Goal: Task Accomplishment & Management: Complete application form

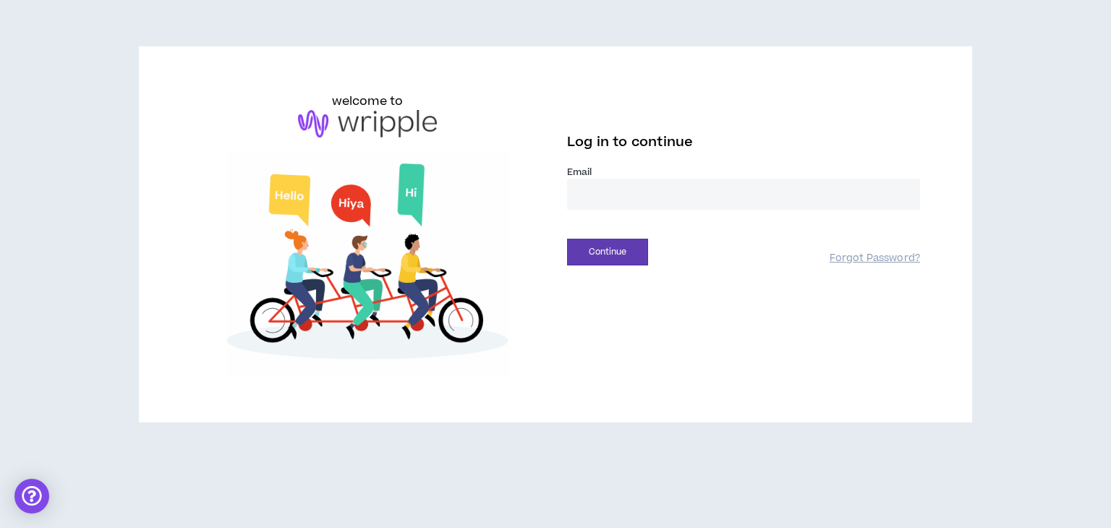
click at [622, 192] on input "email" at bounding box center [743, 194] width 353 height 31
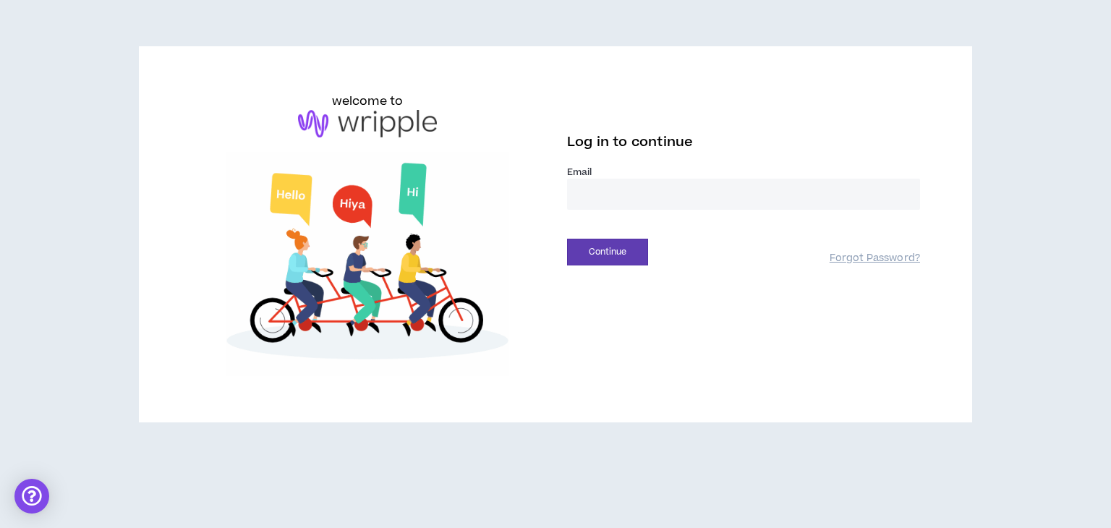
type input "**********"
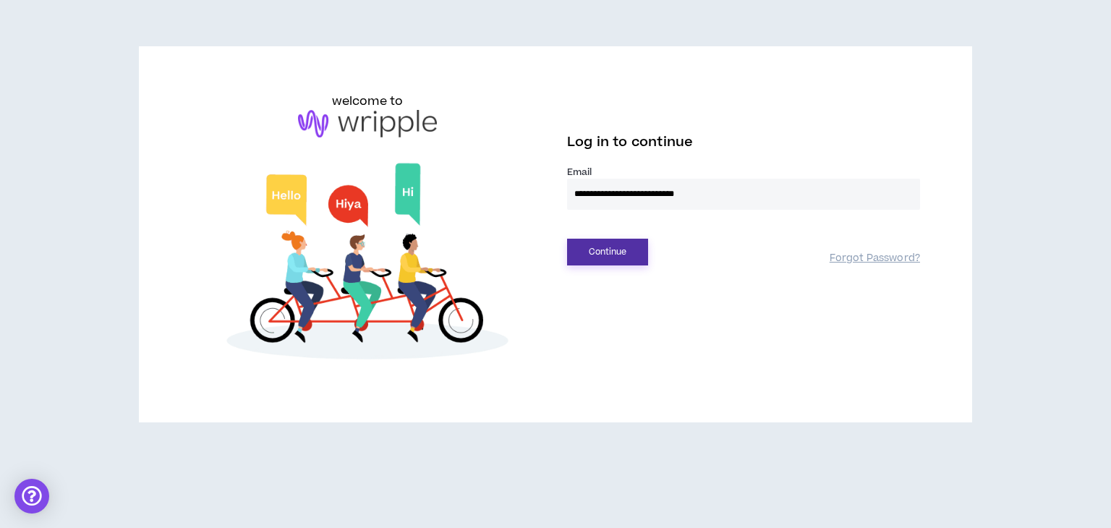
click at [610, 253] on button "Continue" at bounding box center [607, 252] width 81 height 27
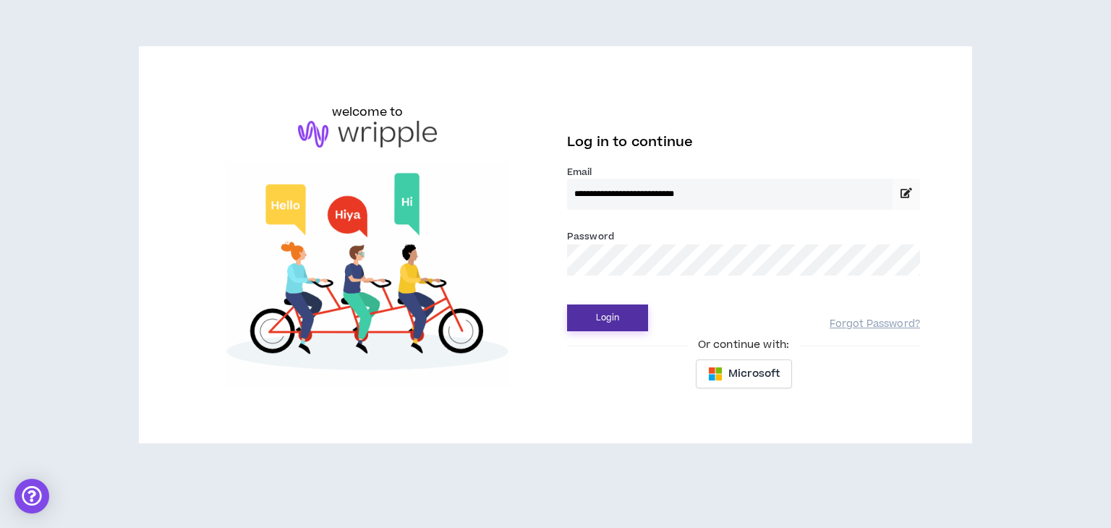
click at [613, 316] on button "Login" at bounding box center [607, 318] width 81 height 27
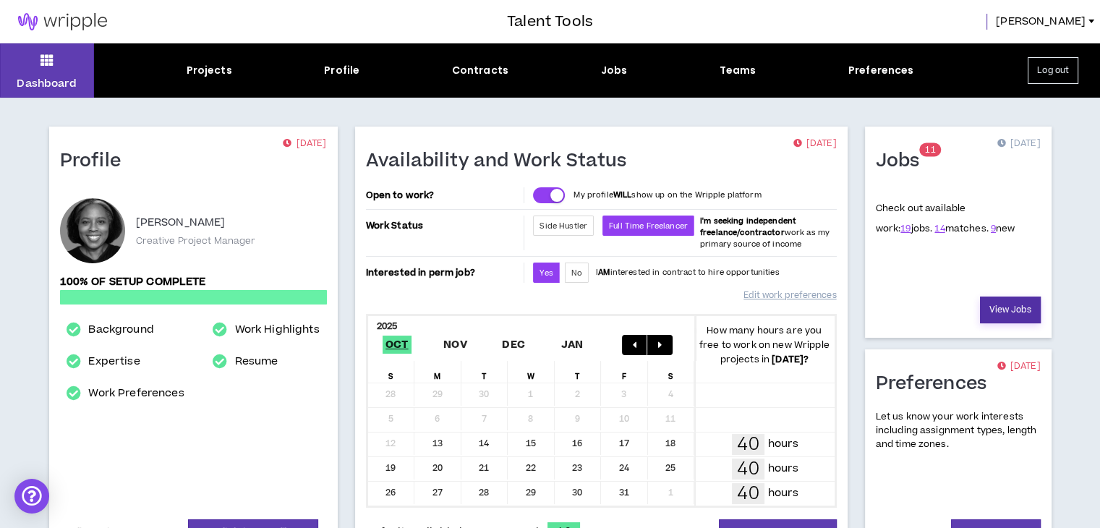
click at [1021, 305] on link "View Jobs" at bounding box center [1010, 310] width 61 height 27
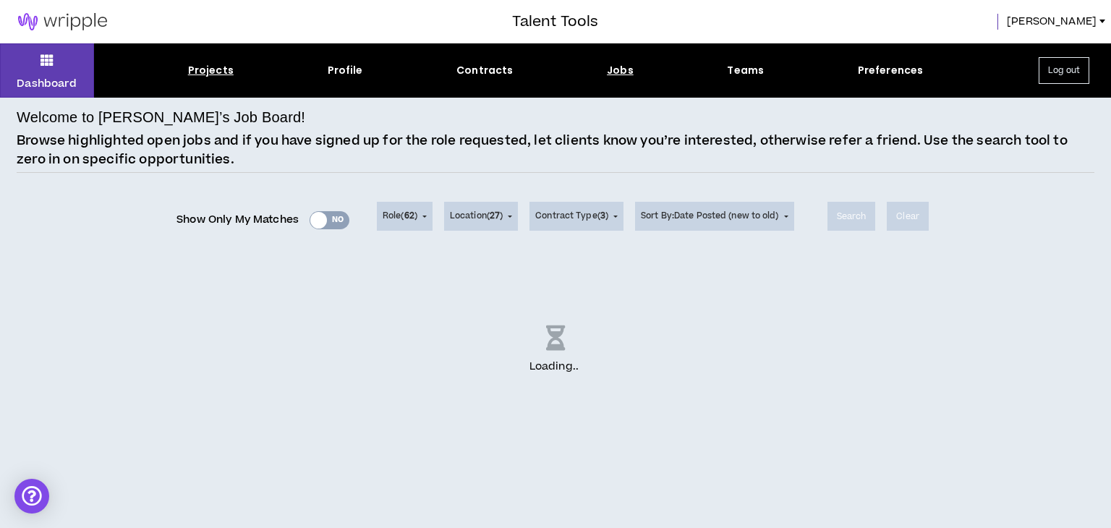
click at [208, 73] on div "Projects" at bounding box center [211, 70] width 46 height 15
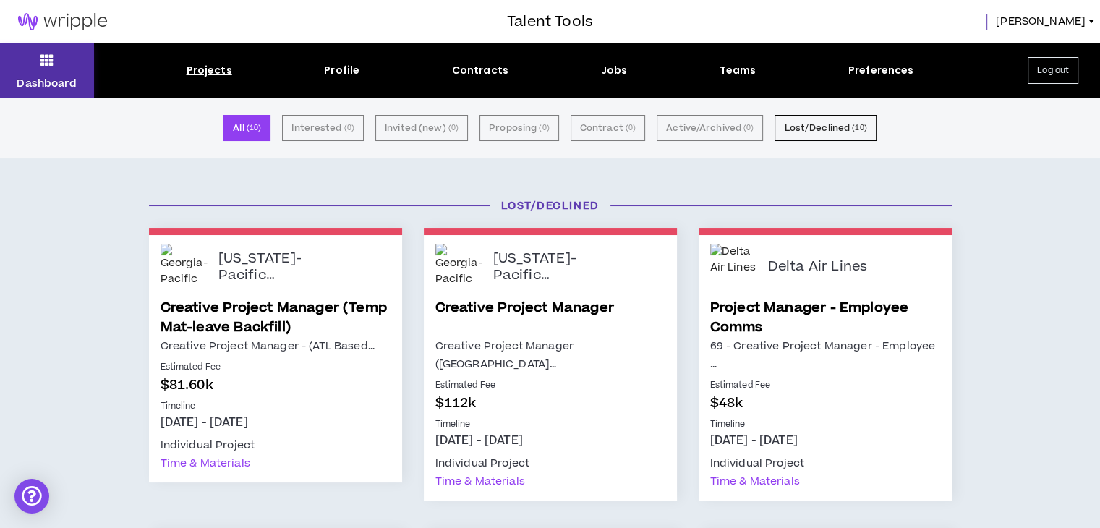
click at [35, 54] on button "Dashboard" at bounding box center [47, 70] width 94 height 54
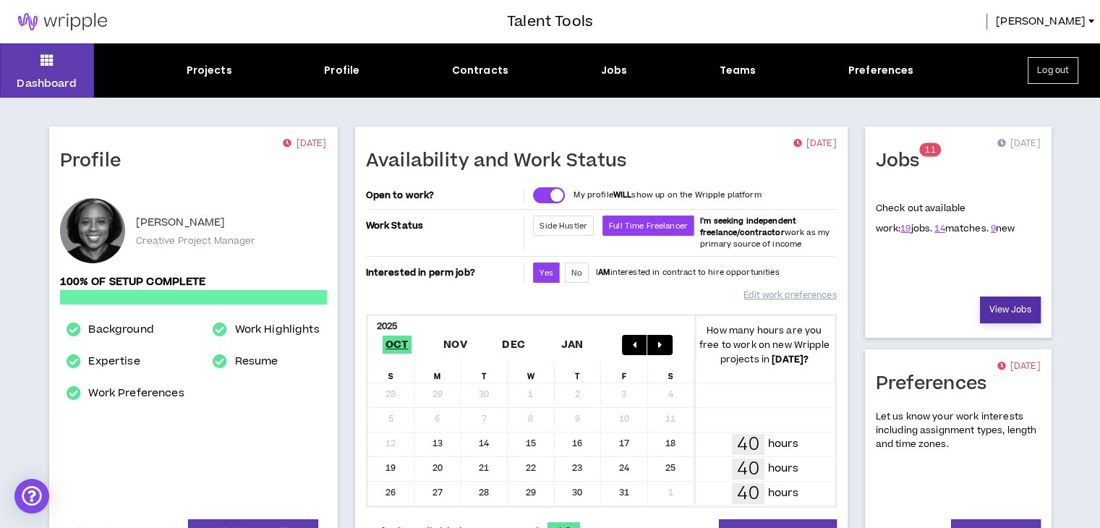
click at [1014, 305] on link "View Jobs" at bounding box center [1010, 310] width 61 height 27
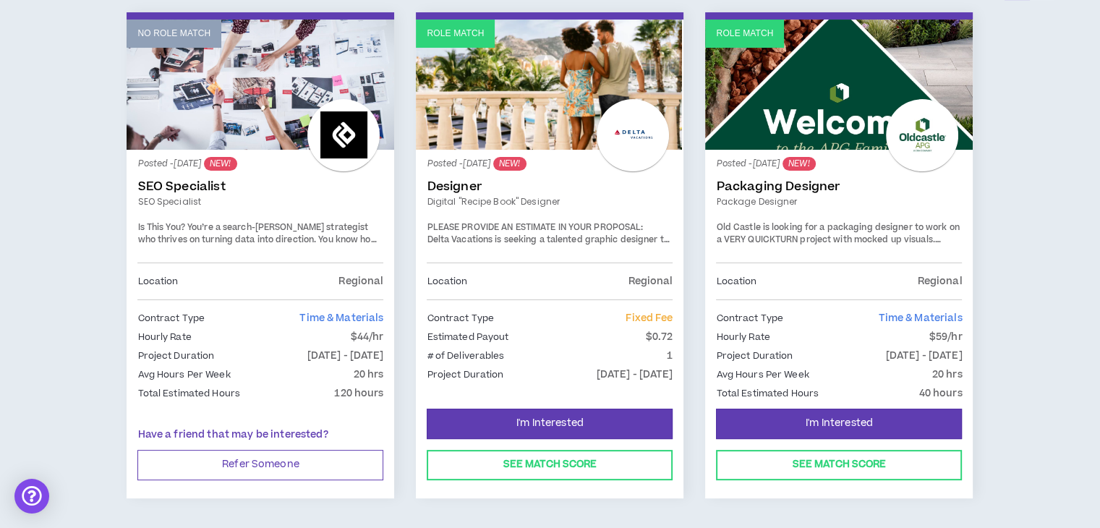
scroll to position [293, 0]
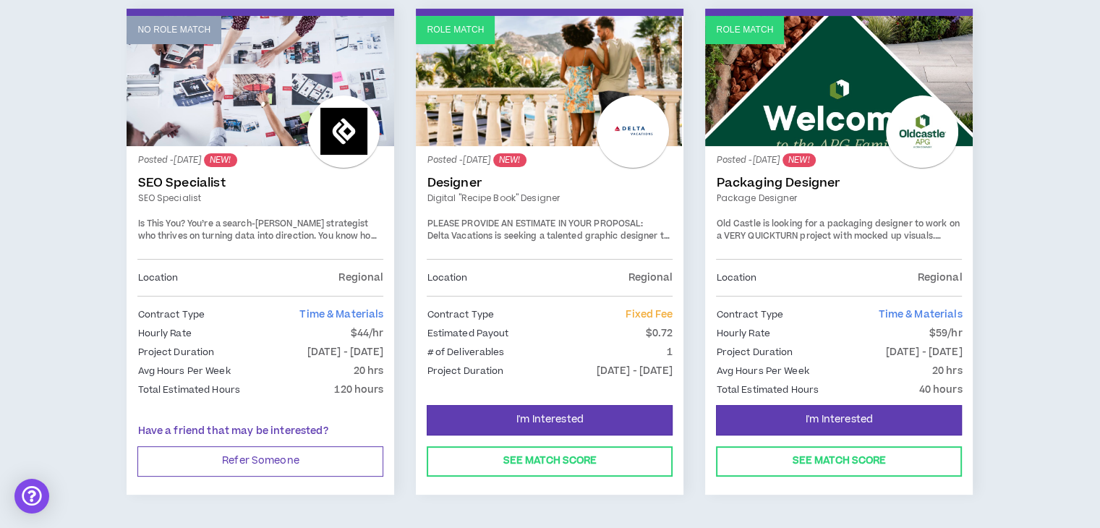
click at [590, 226] on strong "PLEASE PROVIDE AN ESTIMATE IN YOUR PROPOSAL:" at bounding box center [535, 224] width 216 height 12
click at [447, 44] on link "Role Match" at bounding box center [550, 81] width 268 height 130
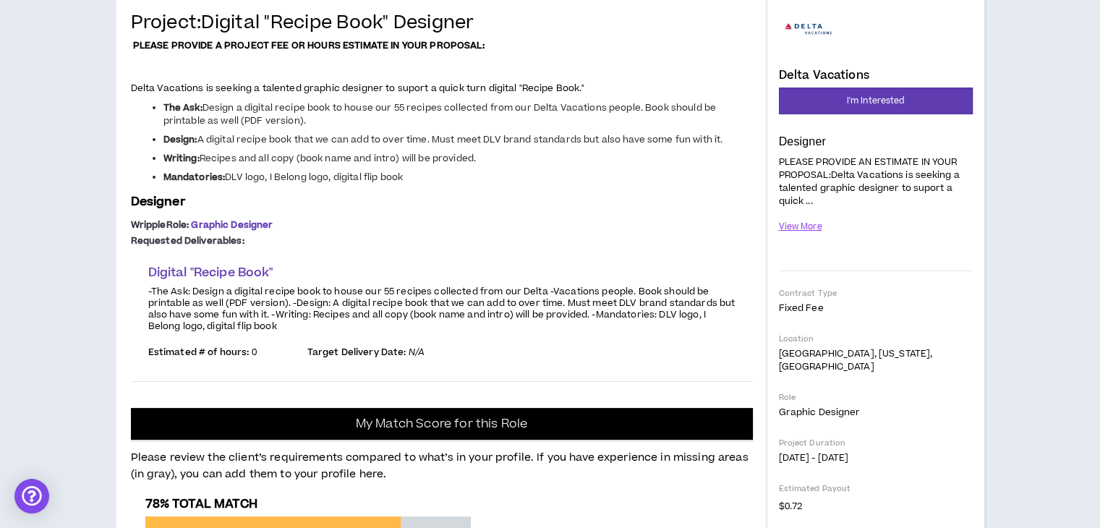
scroll to position [153, 0]
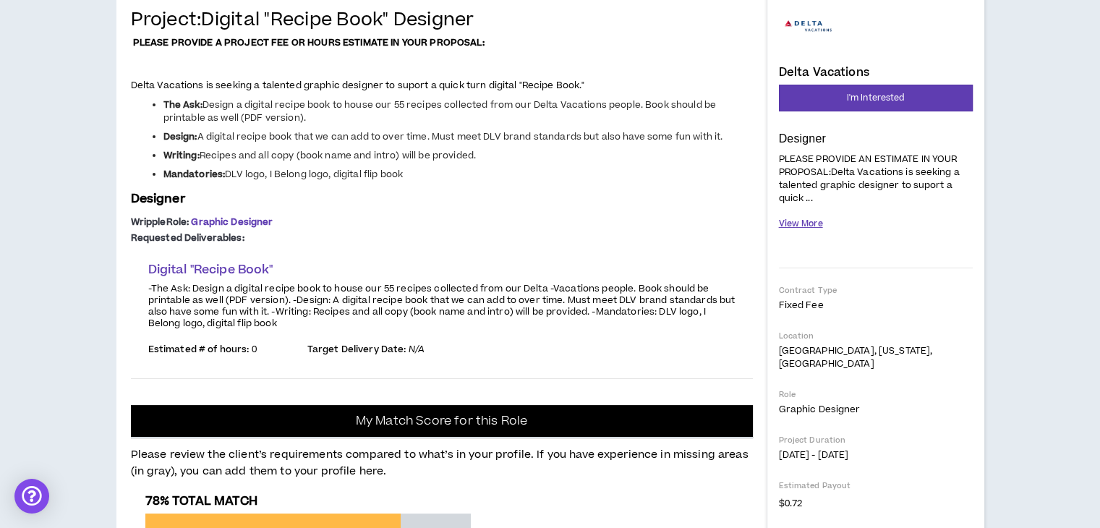
click at [807, 219] on button "View More" at bounding box center [801, 223] width 44 height 25
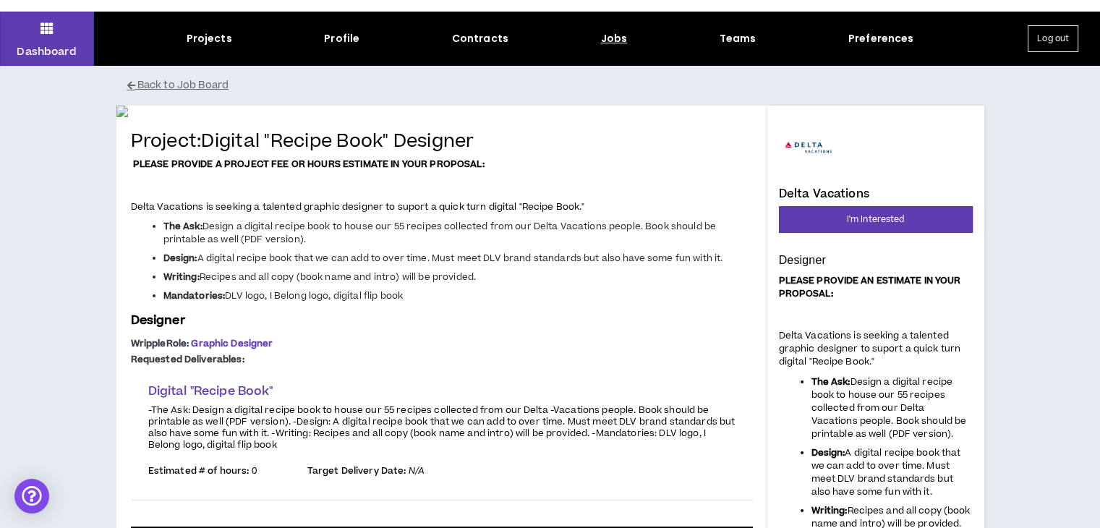
scroll to position [0, 0]
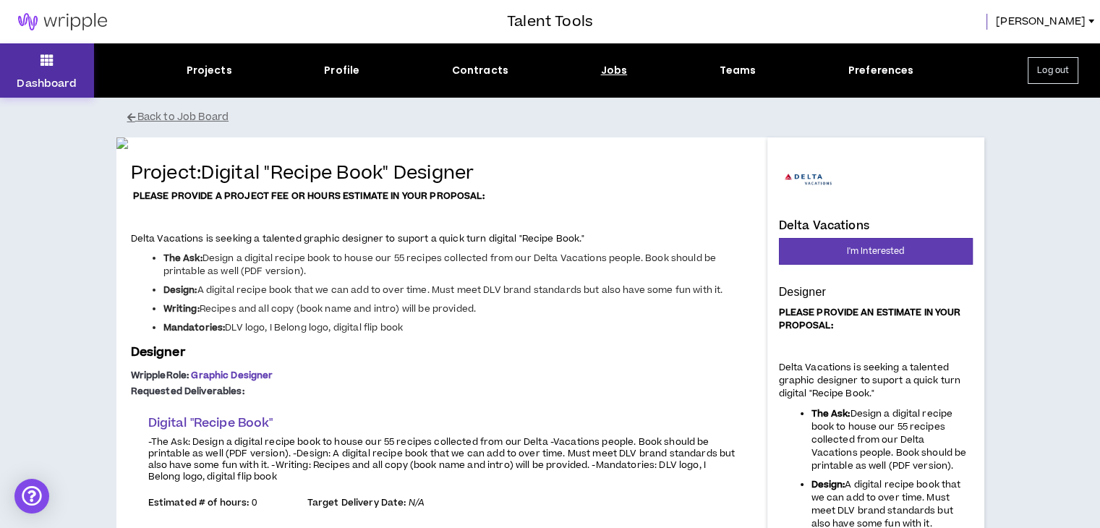
click at [54, 48] on button "Dashboard" at bounding box center [47, 70] width 94 height 54
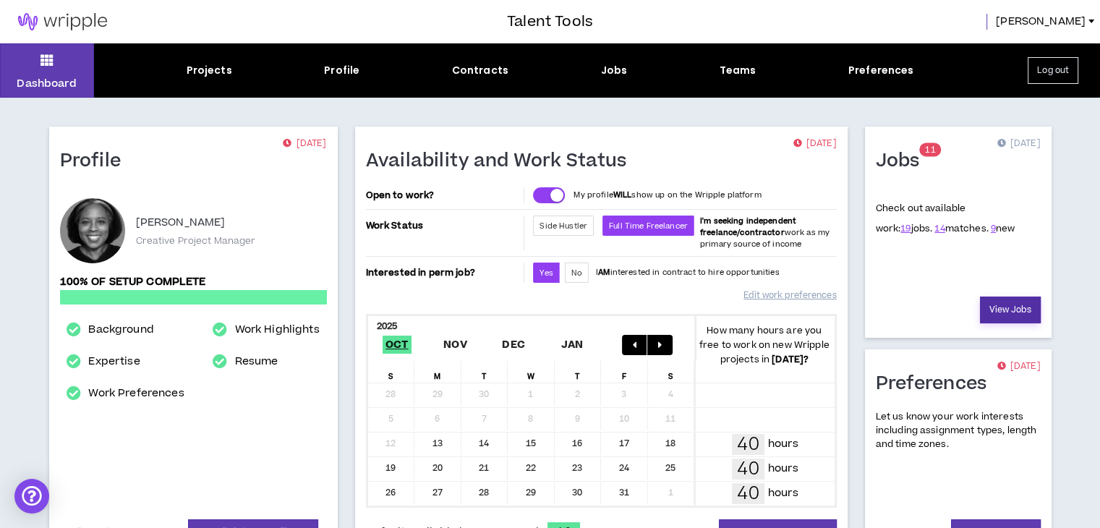
click at [1006, 307] on link "View Jobs" at bounding box center [1010, 310] width 61 height 27
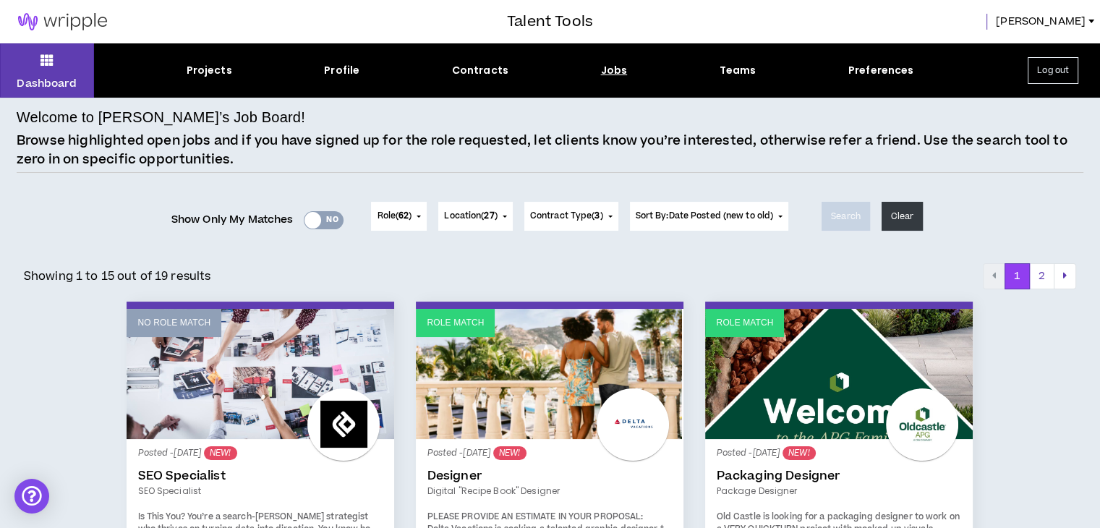
click at [315, 218] on div at bounding box center [313, 220] width 17 height 17
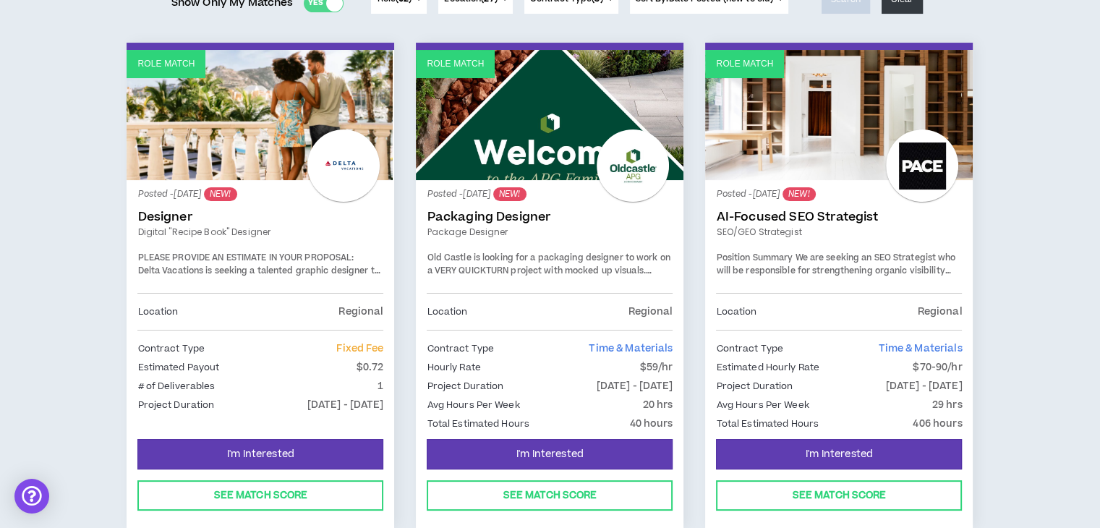
scroll to position [213, 0]
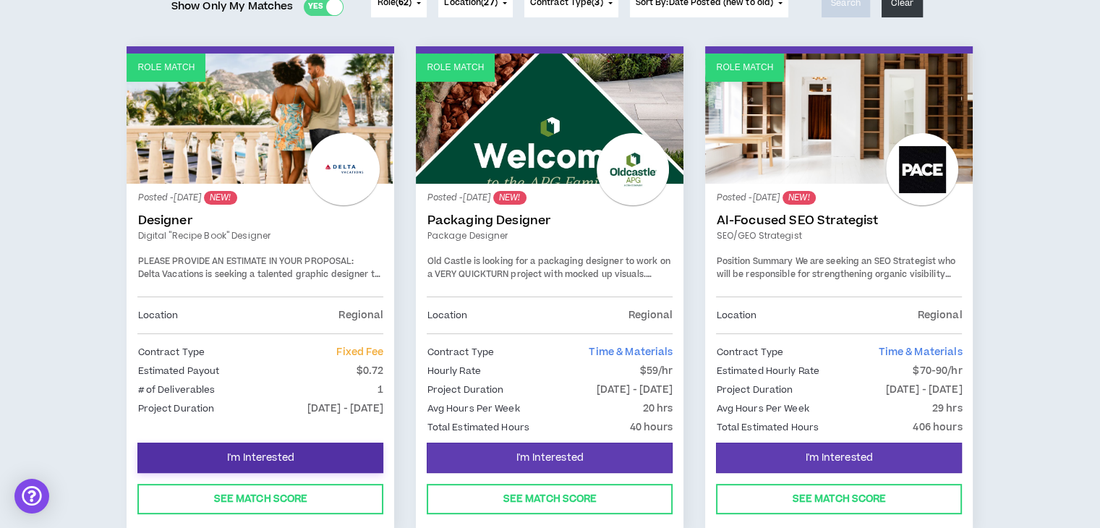
click at [282, 454] on span "I'm Interested" at bounding box center [260, 458] width 67 height 14
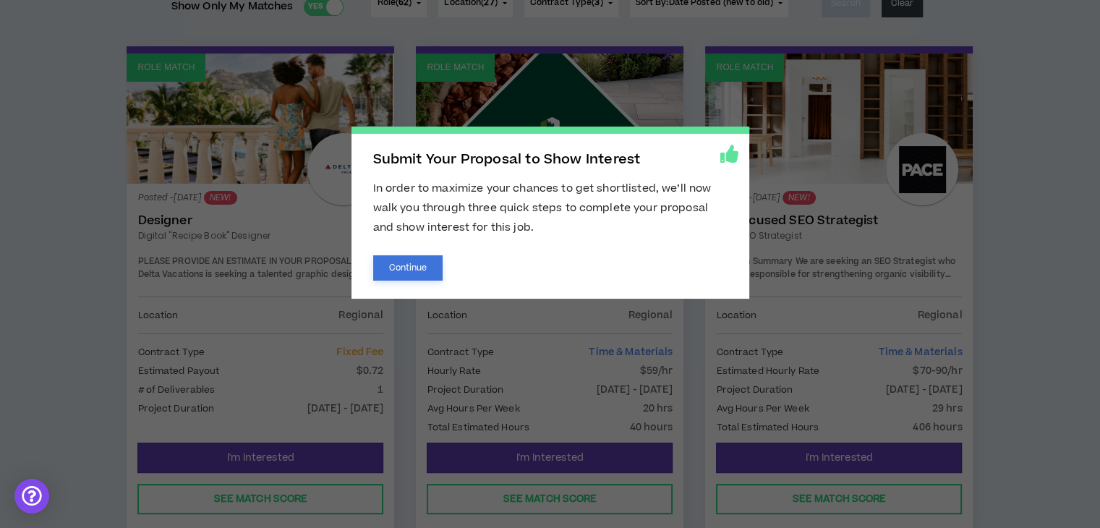
click at [412, 263] on button "Continue" at bounding box center [408, 267] width 70 height 25
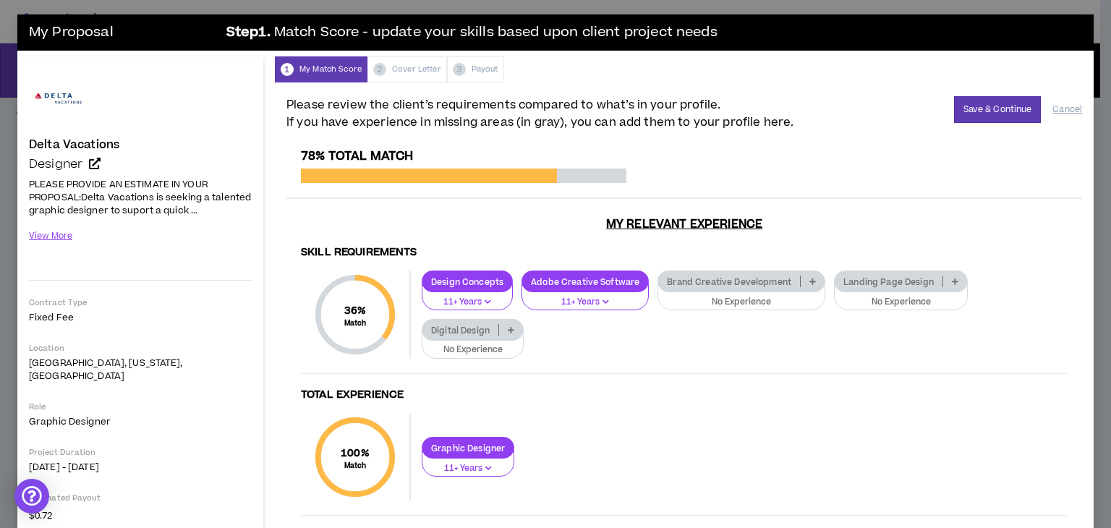
click at [511, 328] on icon at bounding box center [511, 329] width 7 height 7
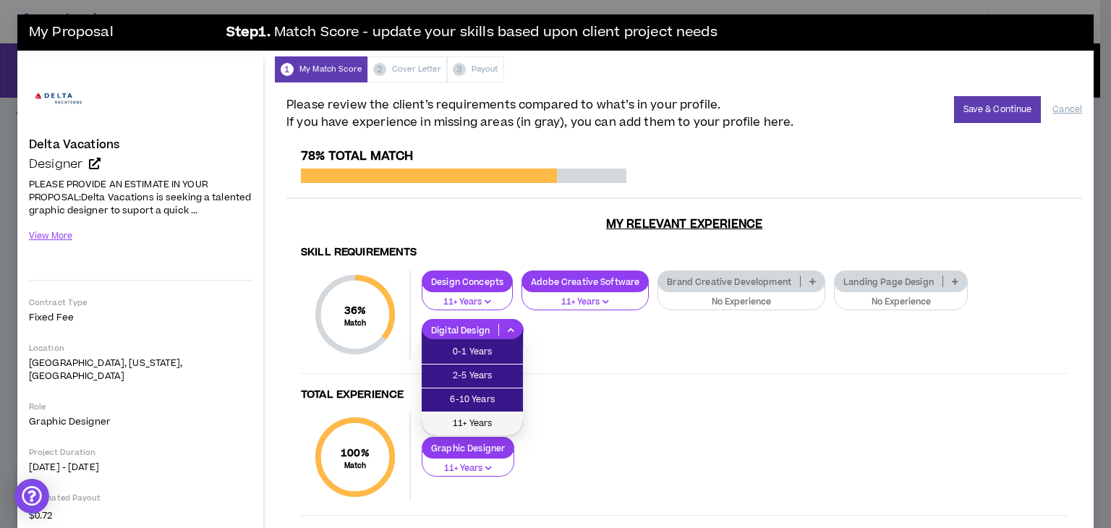
click at [485, 423] on span "11+ Years" at bounding box center [472, 424] width 84 height 16
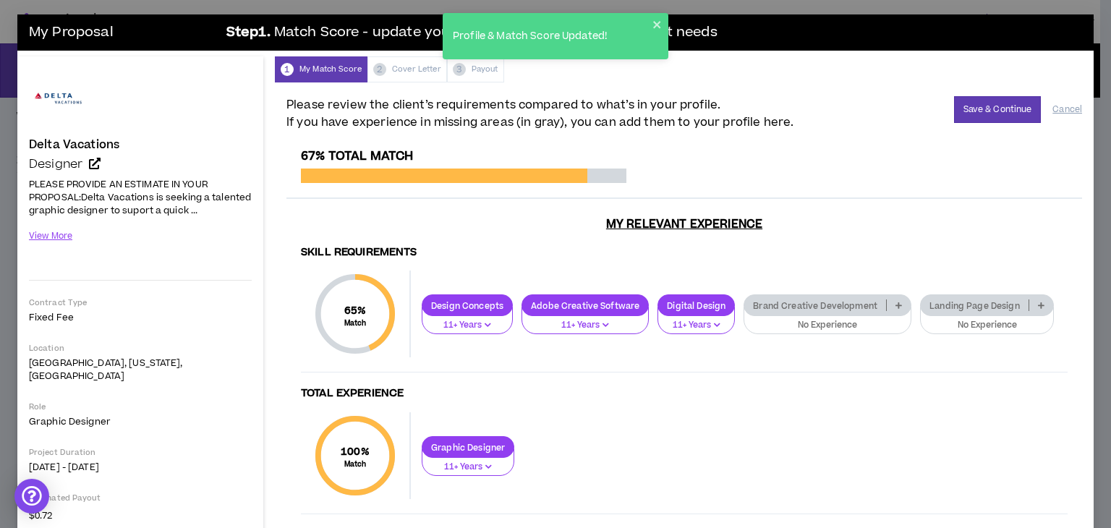
click at [1038, 309] on icon at bounding box center [1041, 305] width 7 height 7
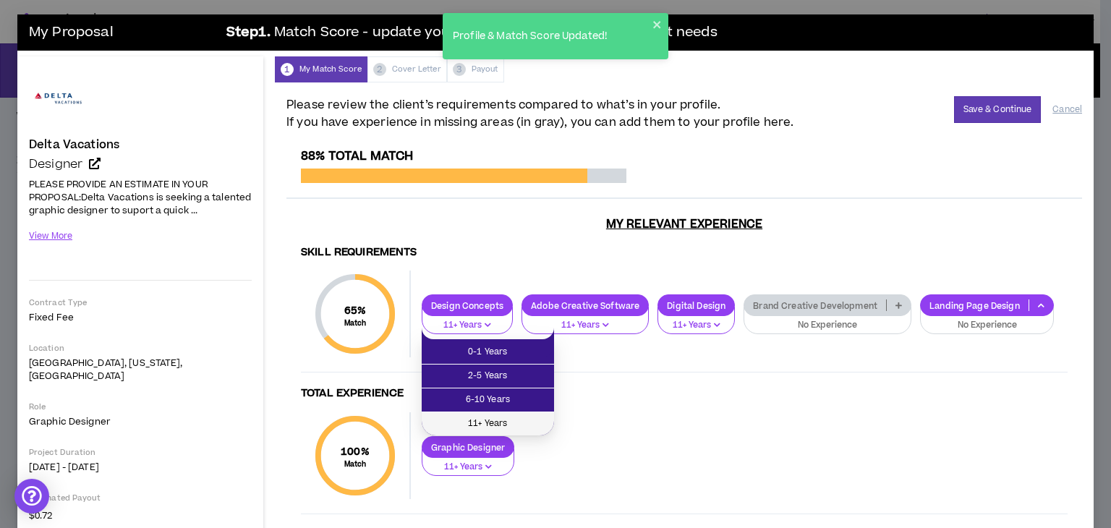
click at [515, 420] on span "11+ Years" at bounding box center [487, 424] width 115 height 16
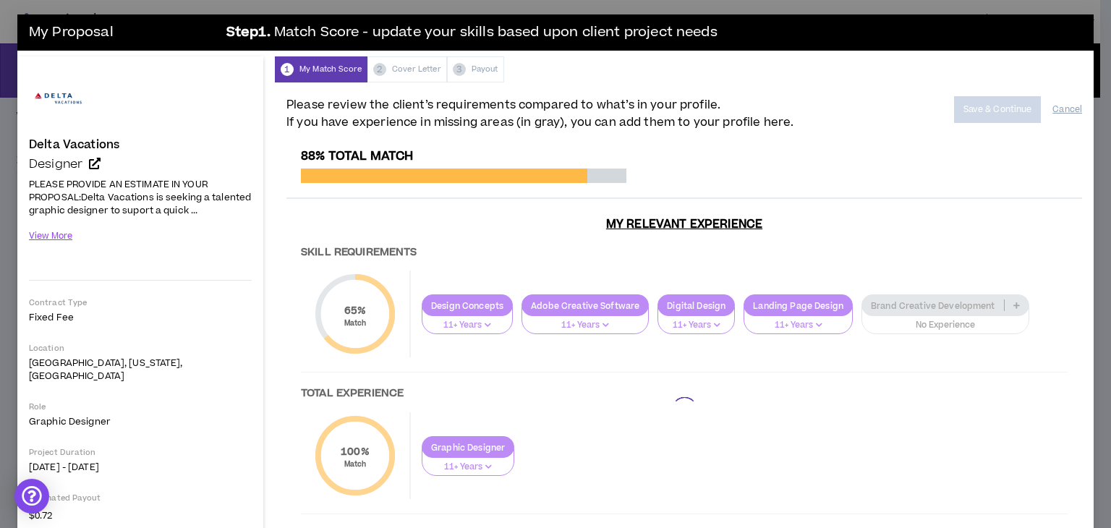
click at [1015, 304] on div at bounding box center [684, 409] width 796 height 521
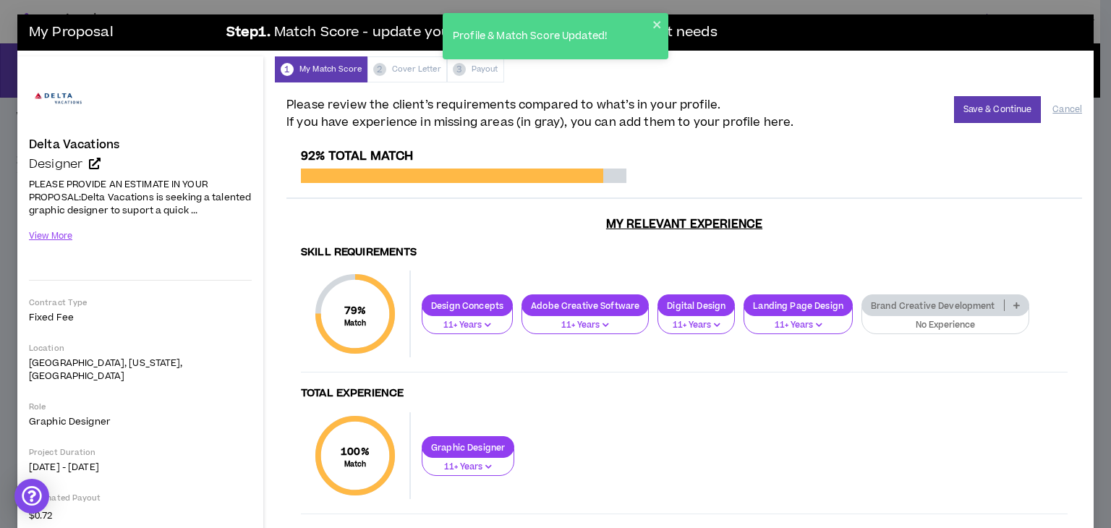
click at [1015, 304] on icon at bounding box center [1016, 305] width 7 height 7
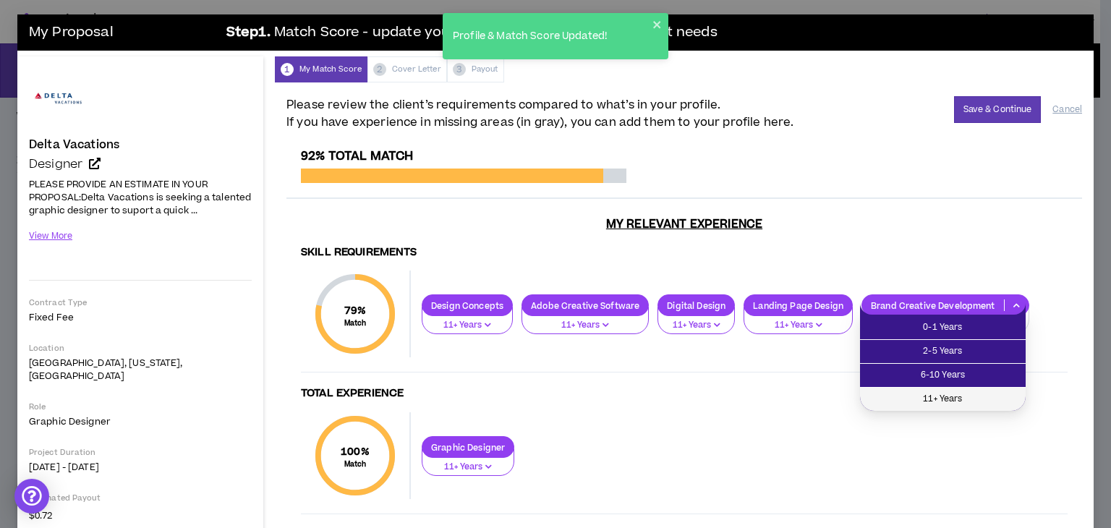
click at [965, 394] on span "11+ Years" at bounding box center [943, 399] width 148 height 16
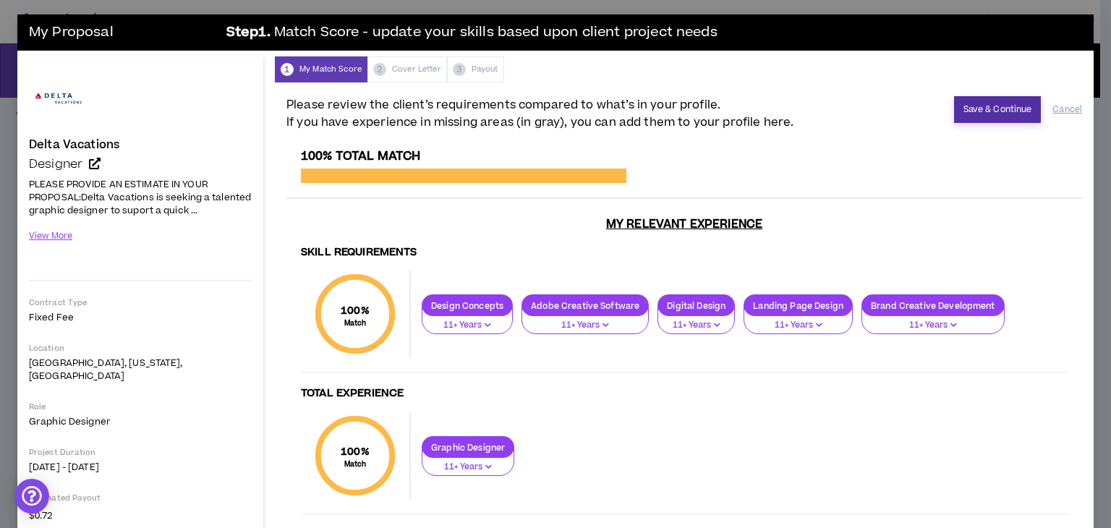
click at [992, 105] on button "Save & Continue" at bounding box center [998, 109] width 88 height 27
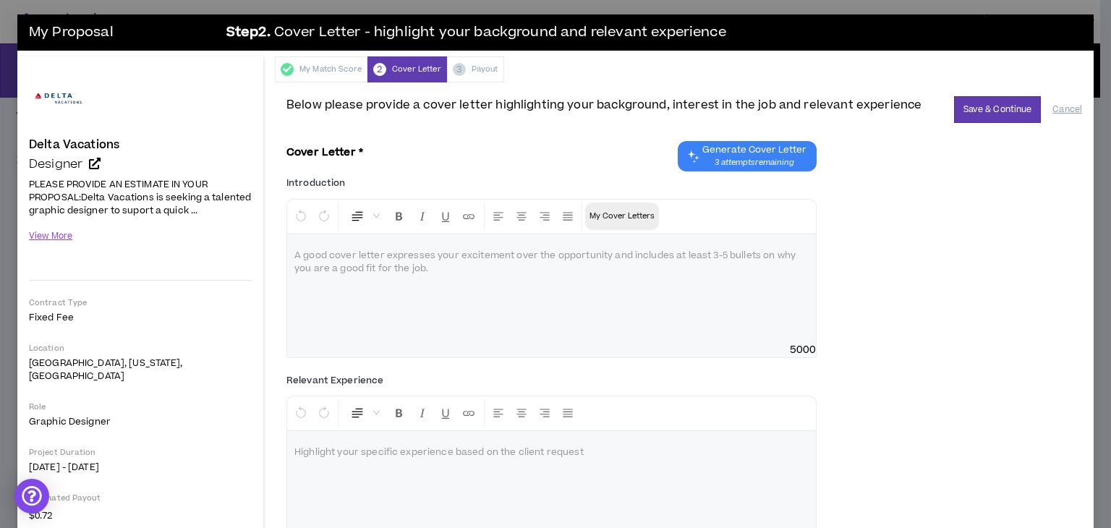
click at [629, 213] on p "My Cover Letters" at bounding box center [621, 216] width 65 height 14
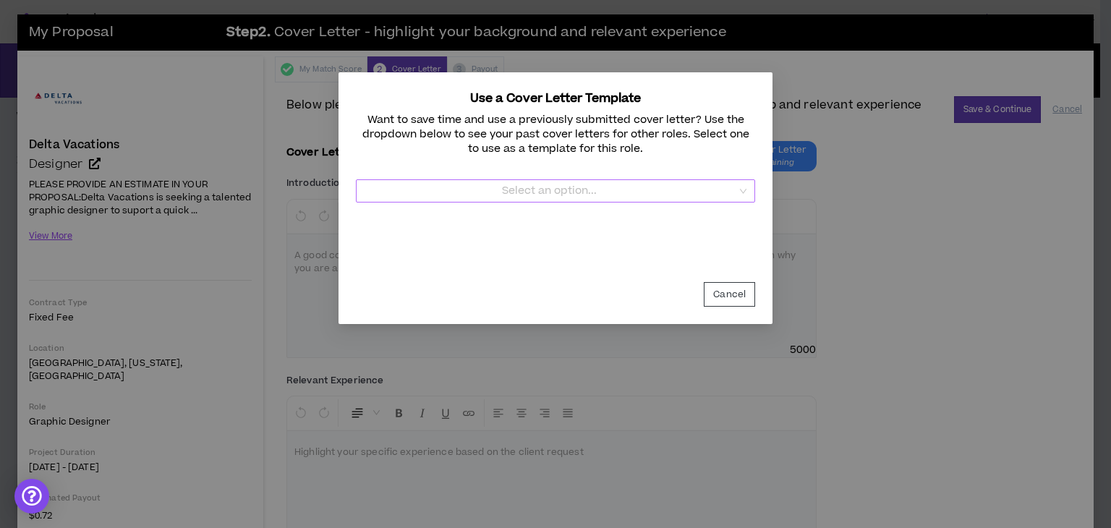
click at [594, 189] on input "Template" at bounding box center [551, 191] width 372 height 22
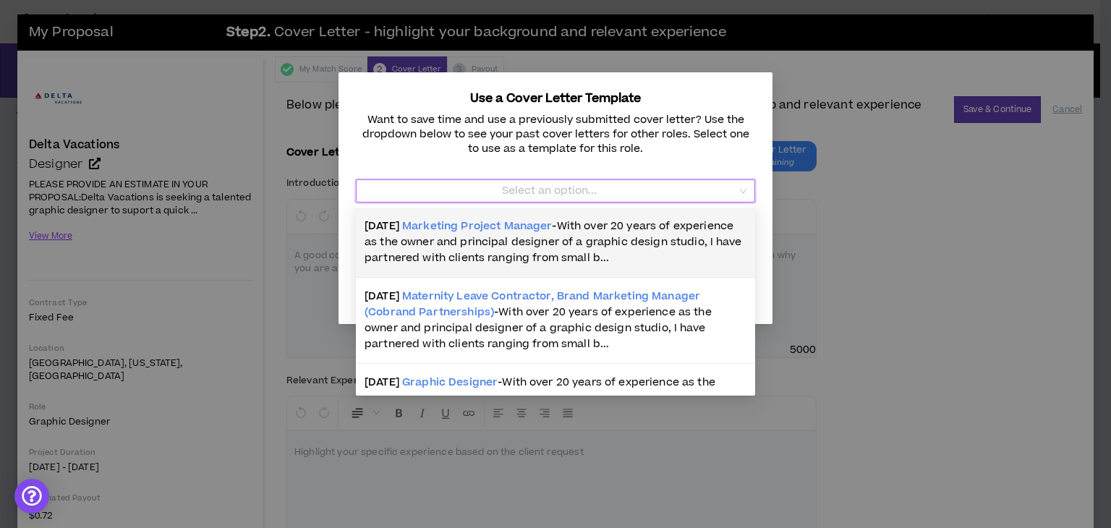
click at [611, 229] on span "With over 20 years of experience as the owner and principal designer of a graph…" at bounding box center [553, 241] width 377 height 47
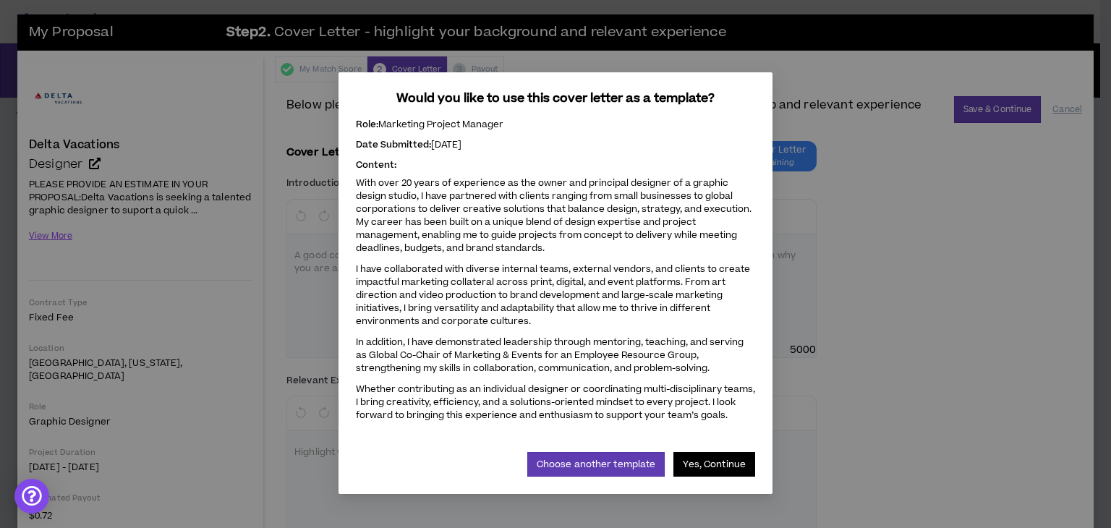
click at [702, 458] on button "Yes, Continue" at bounding box center [714, 464] width 82 height 25
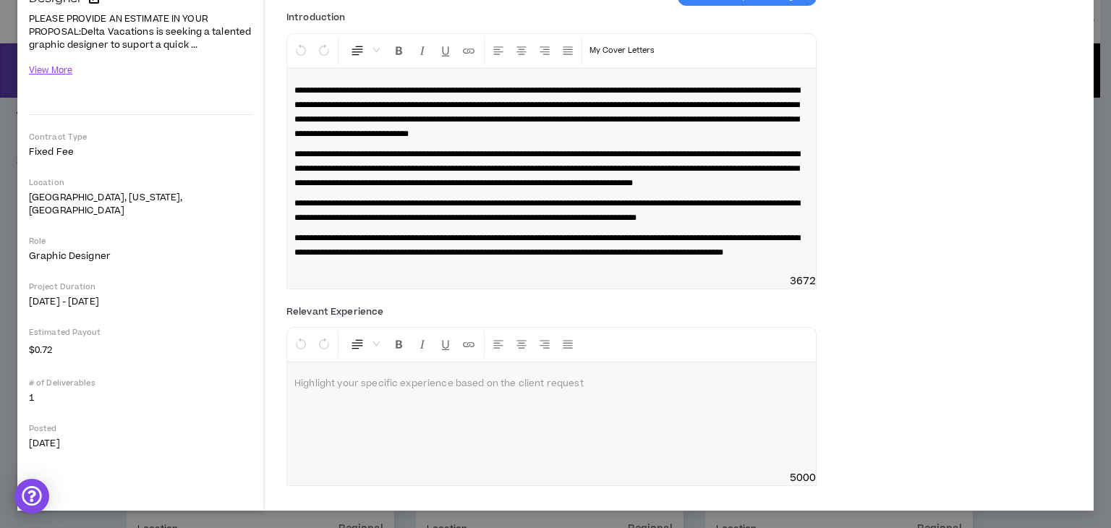
scroll to position [222, 0]
click at [621, 386] on p at bounding box center [551, 384] width 514 height 14
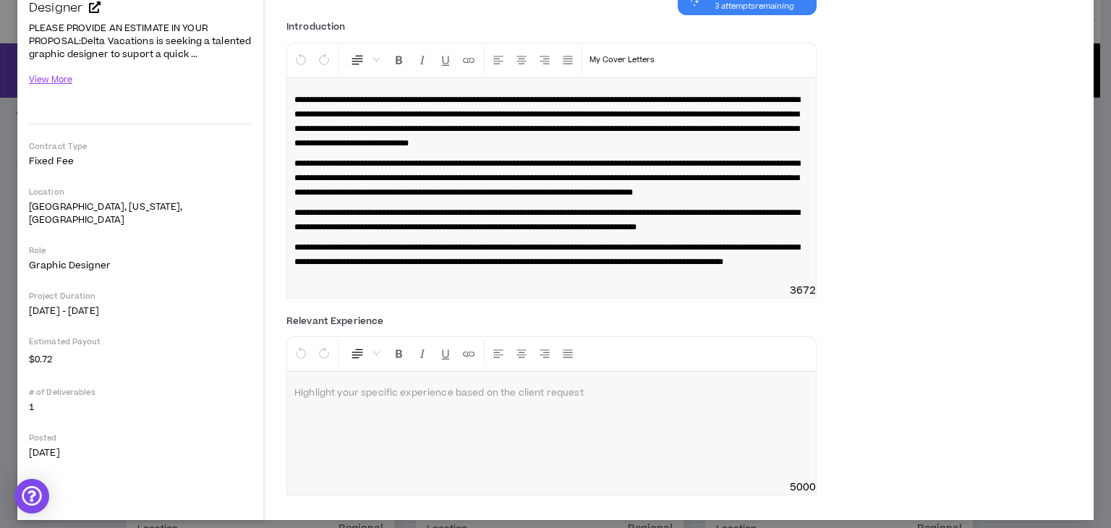
scroll to position [142, 0]
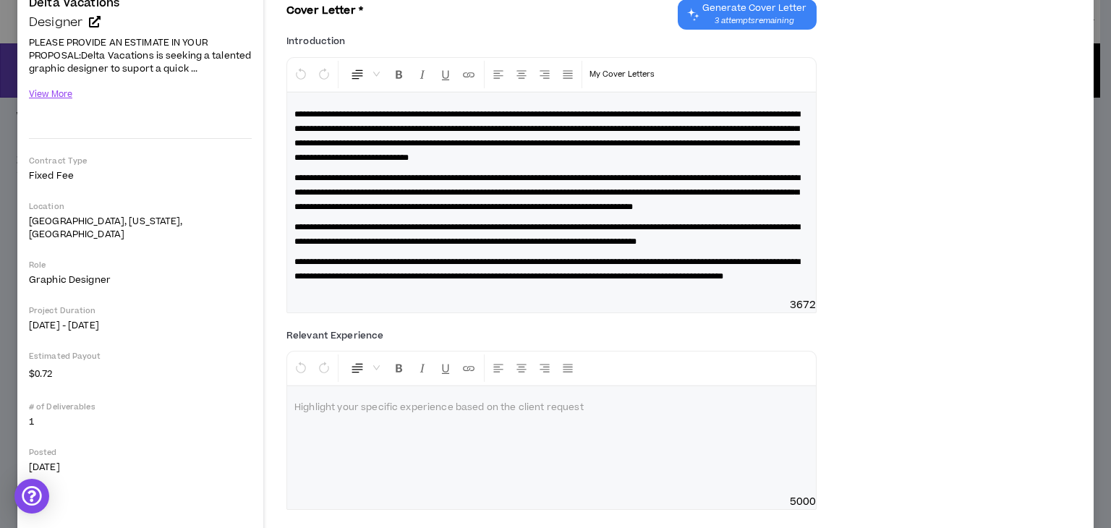
click at [750, 165] on p "**********" at bounding box center [551, 136] width 514 height 58
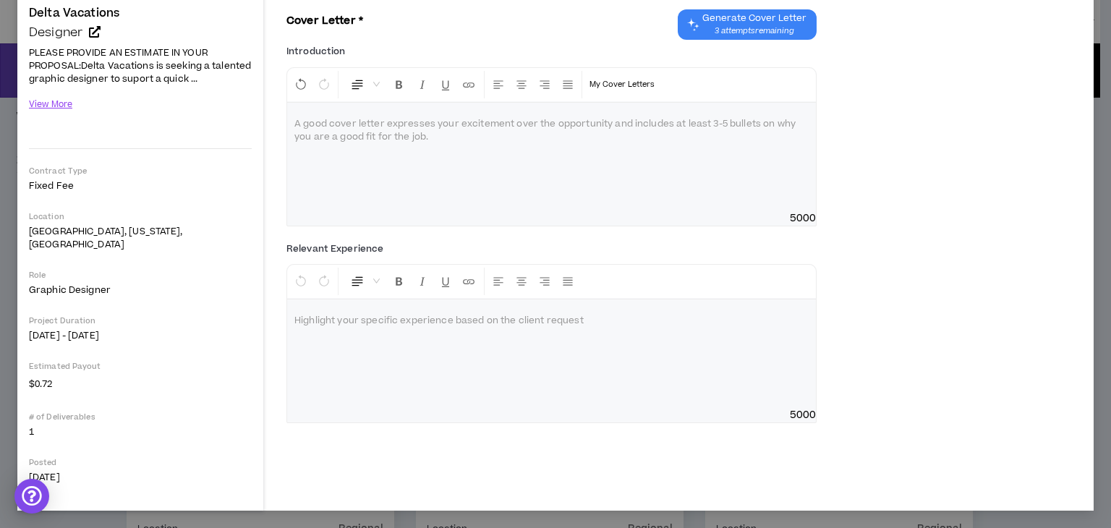
scroll to position [119, 0]
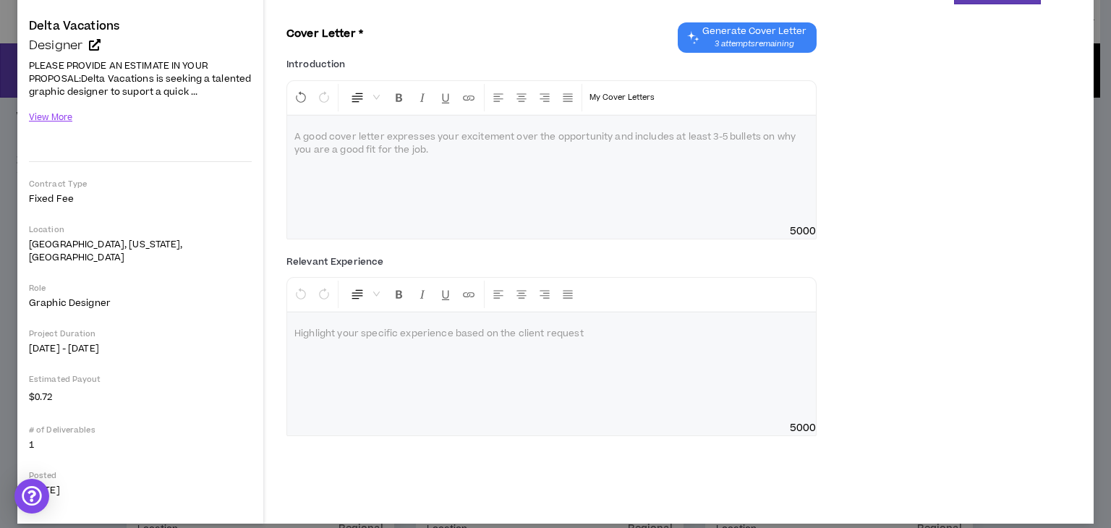
click at [341, 137] on p at bounding box center [551, 137] width 514 height 14
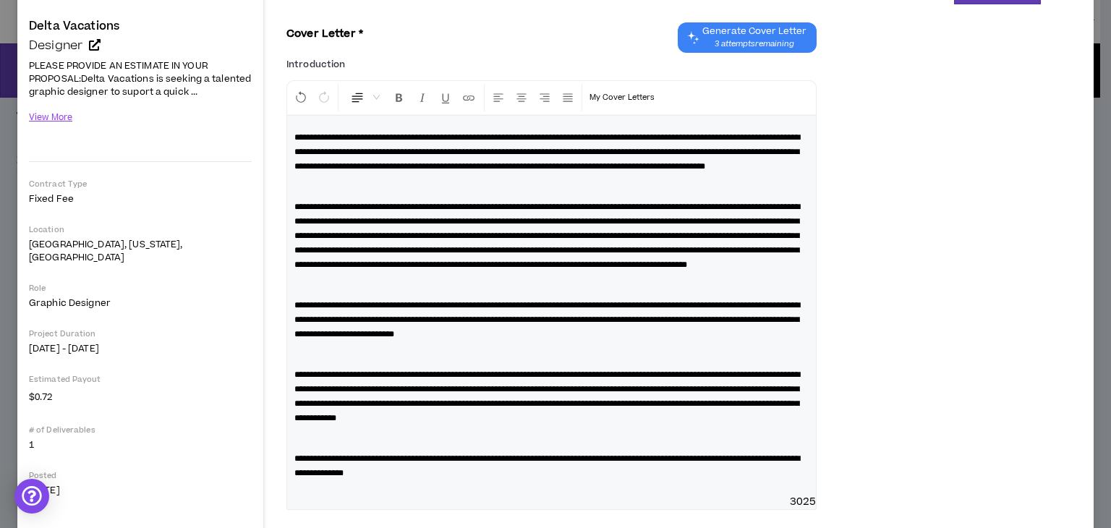
scroll to position [142, 0]
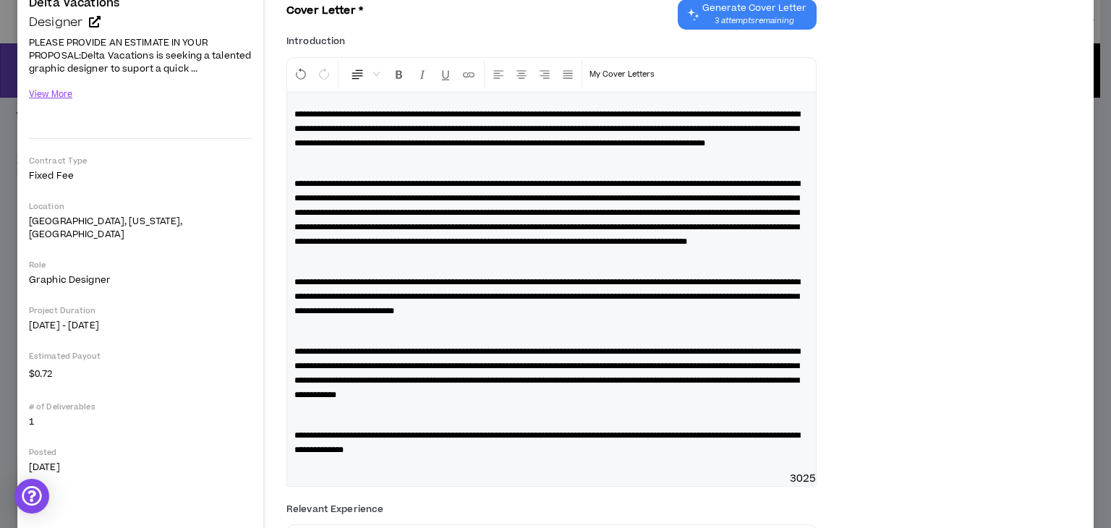
click at [304, 171] on p at bounding box center [551, 163] width 514 height 14
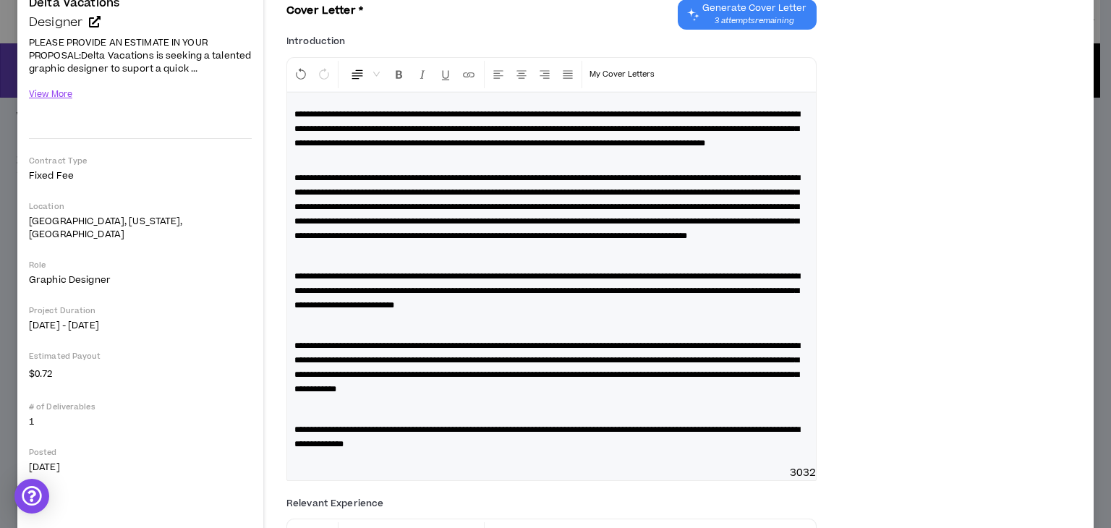
click at [297, 263] on p at bounding box center [551, 256] width 514 height 14
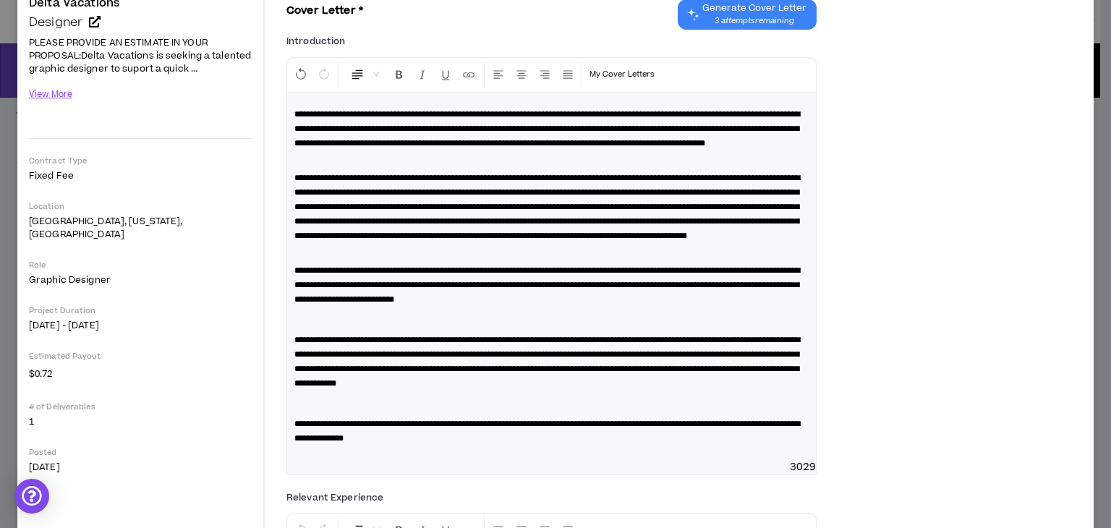
click at [302, 371] on div "**********" at bounding box center [551, 276] width 529 height 367
click at [303, 327] on p at bounding box center [551, 319] width 514 height 14
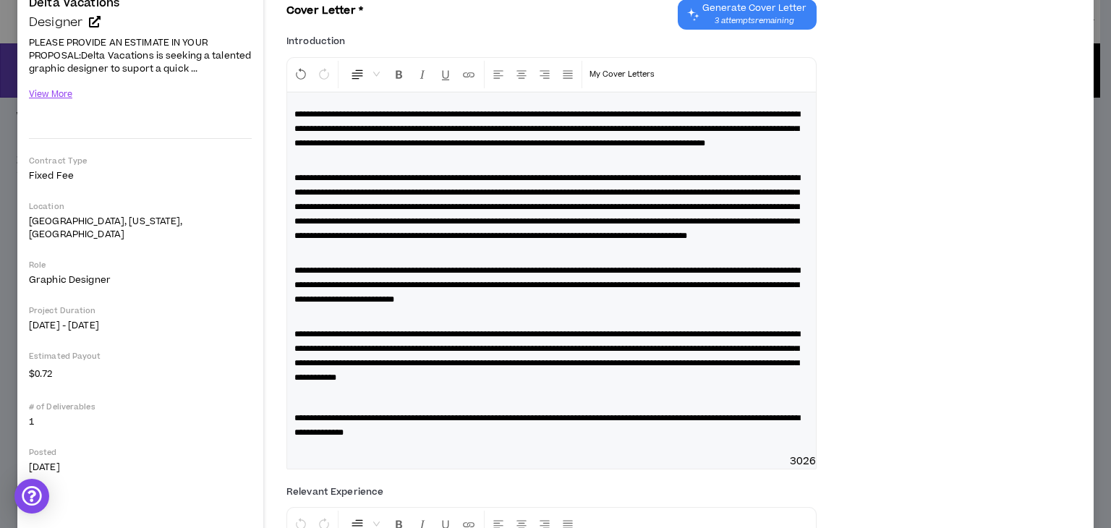
click at [330, 444] on div "**********" at bounding box center [551, 274] width 529 height 362
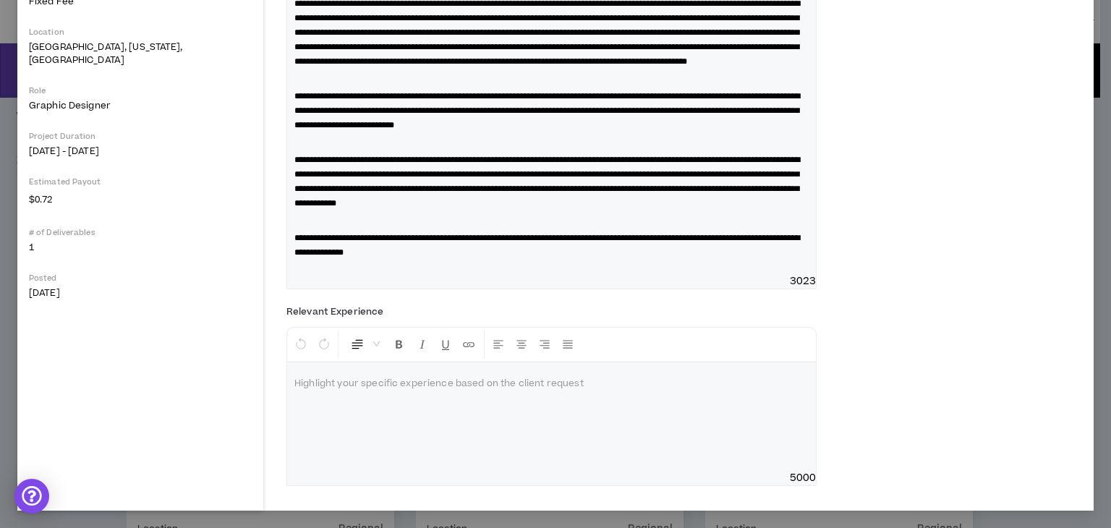
scroll to position [372, 0]
click at [574, 409] on div at bounding box center [551, 416] width 529 height 108
click at [472, 391] on div at bounding box center [551, 416] width 529 height 108
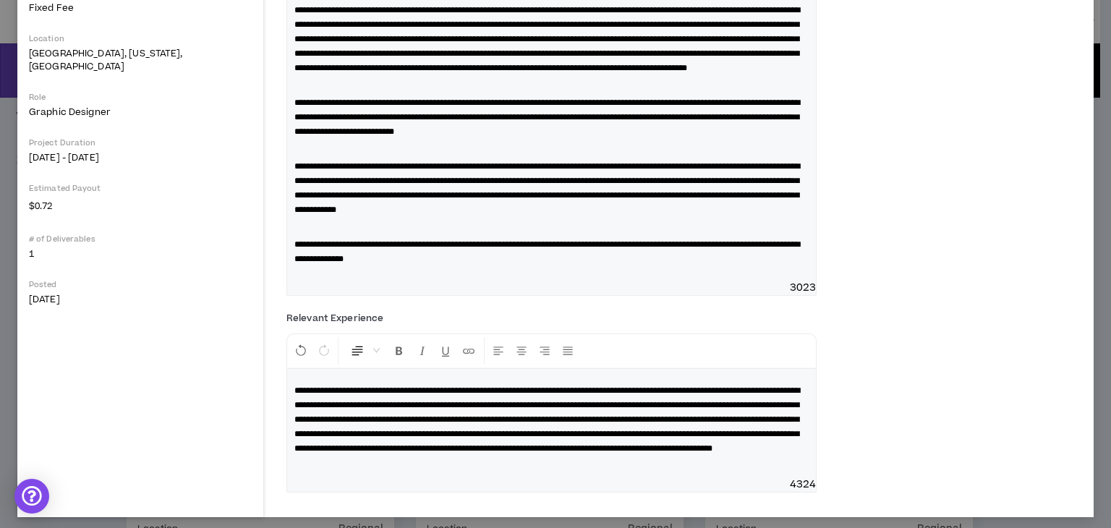
scroll to position [393, 0]
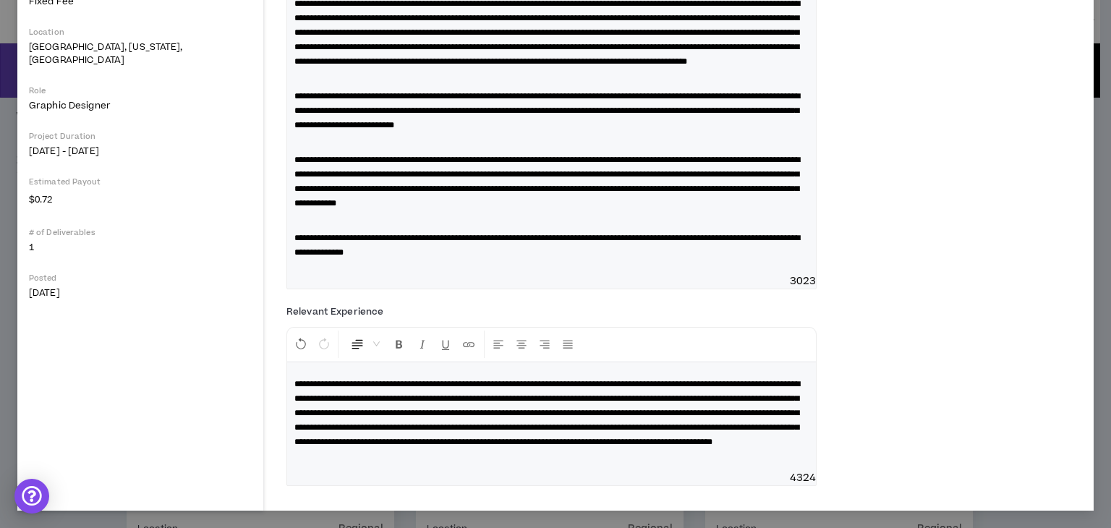
click at [1005, 302] on div "**********" at bounding box center [684, 398] width 796 height 197
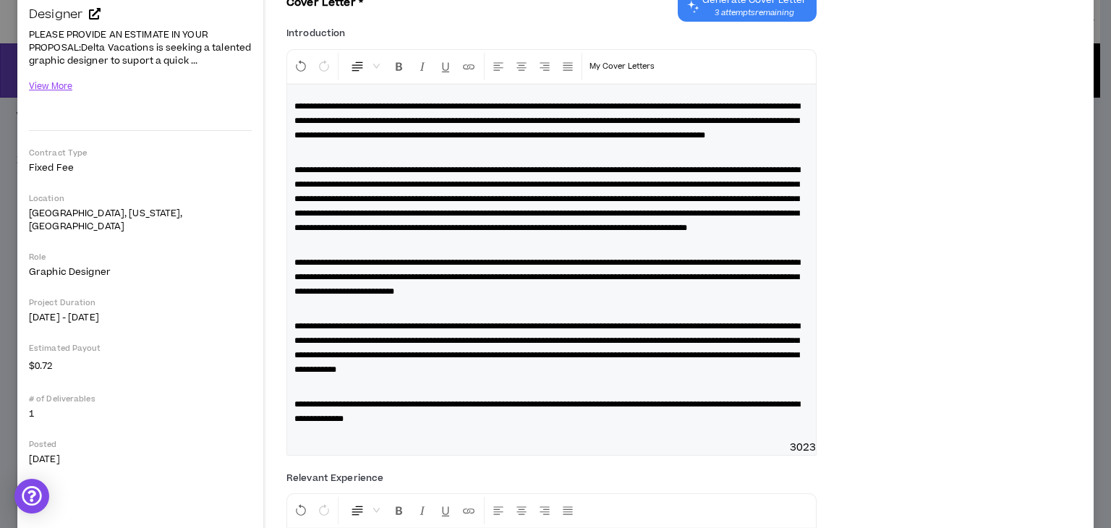
scroll to position [0, 0]
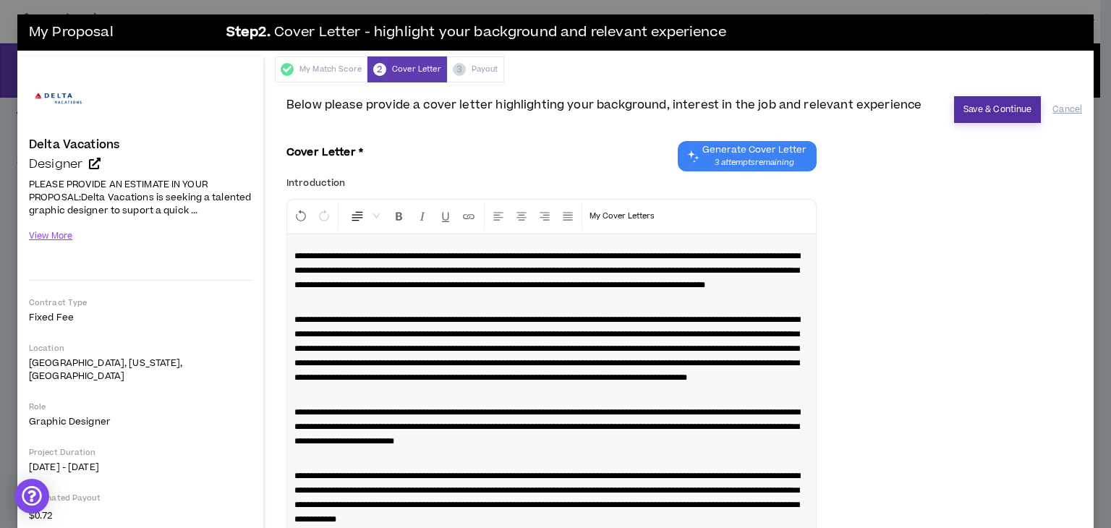
click at [992, 105] on button "Save & Continue" at bounding box center [998, 109] width 88 height 27
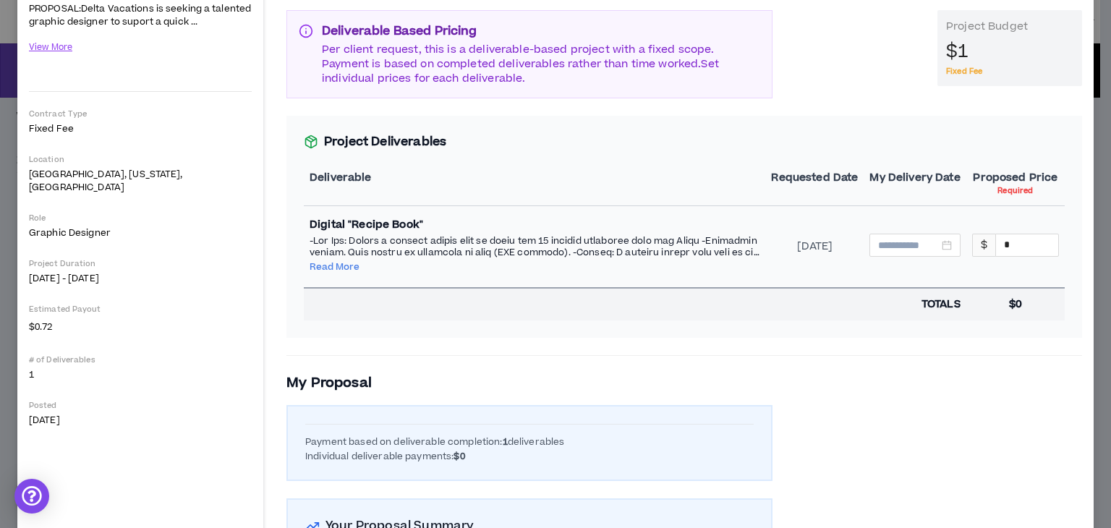
scroll to position [191, 0]
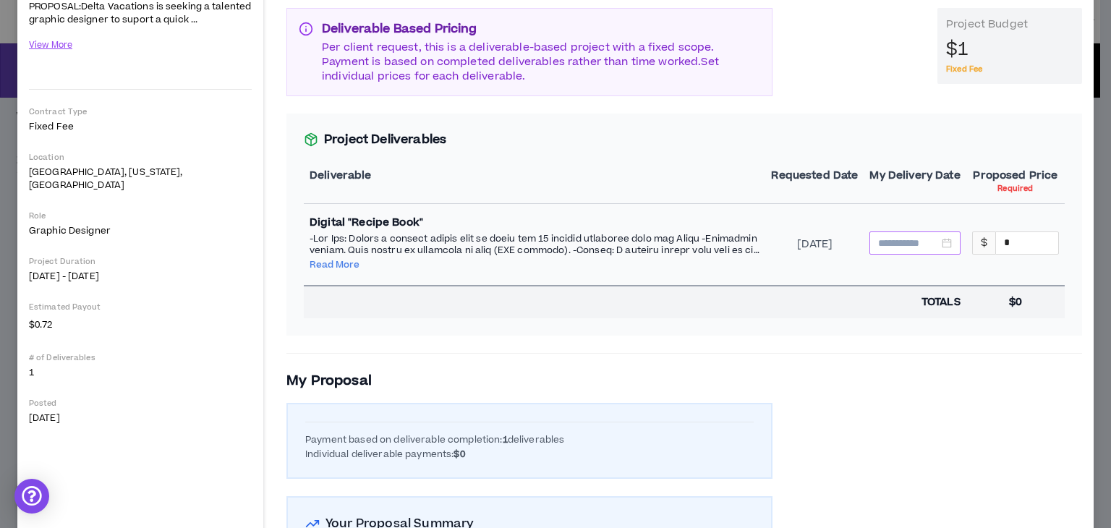
click at [940, 237] on div at bounding box center [914, 243] width 73 height 16
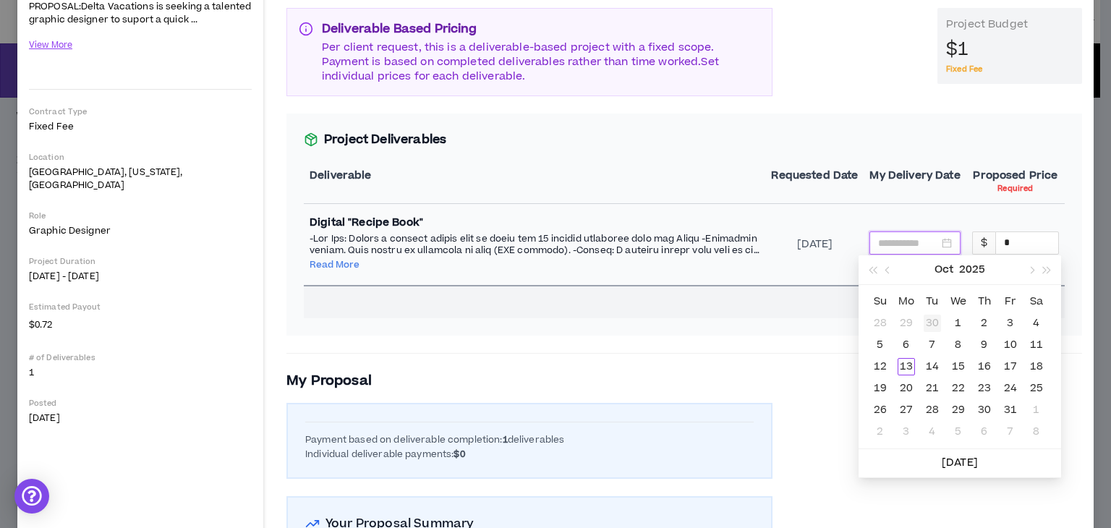
type input "**********"
click at [1033, 271] on span "button" at bounding box center [1030, 270] width 7 height 7
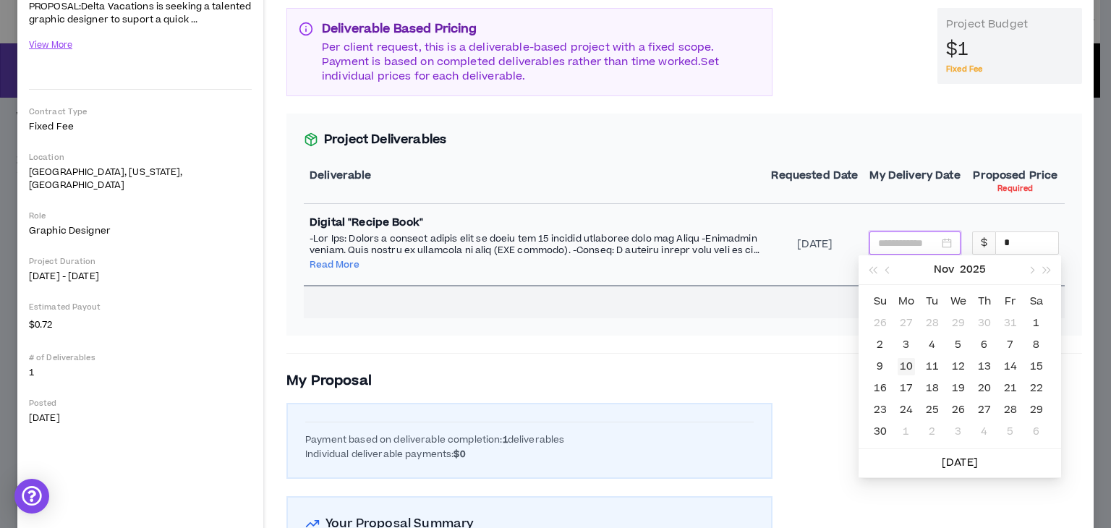
type input "**********"
click at [913, 366] on div "10" at bounding box center [906, 366] width 17 height 17
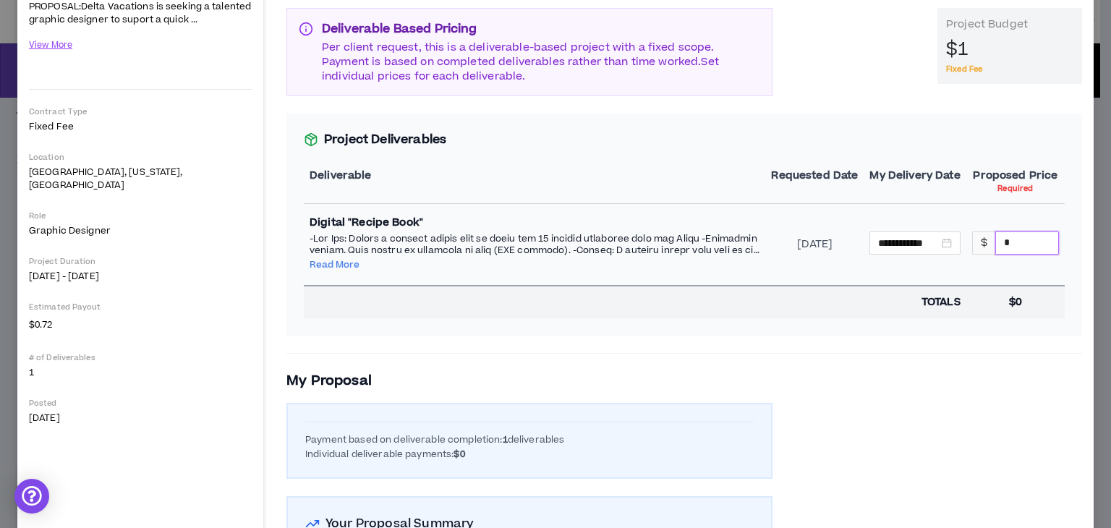
drag, startPoint x: 1001, startPoint y: 243, endPoint x: 984, endPoint y: 244, distance: 16.7
click at [995, 244] on div "*" at bounding box center [1027, 242] width 64 height 23
type input "****"
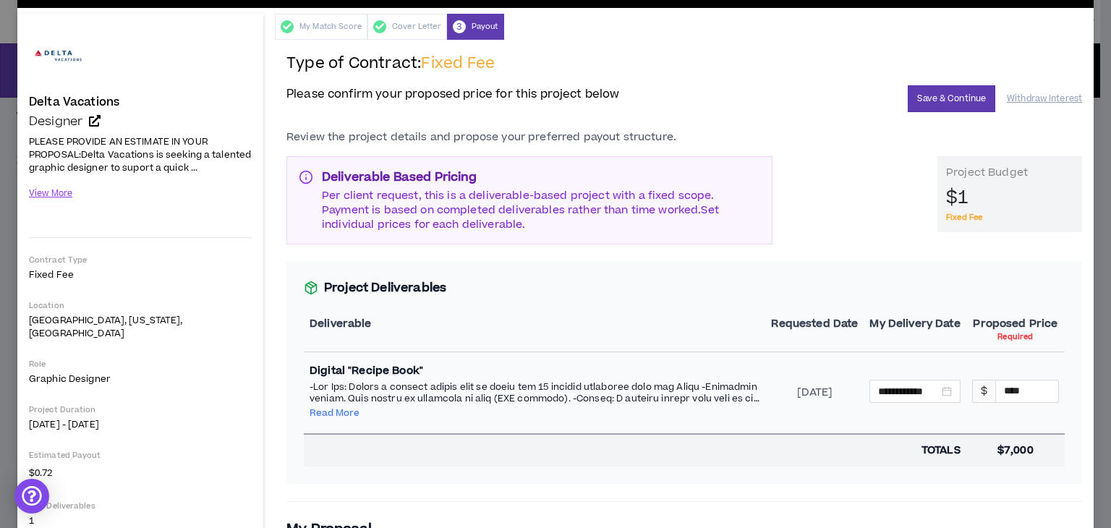
scroll to position [0, 0]
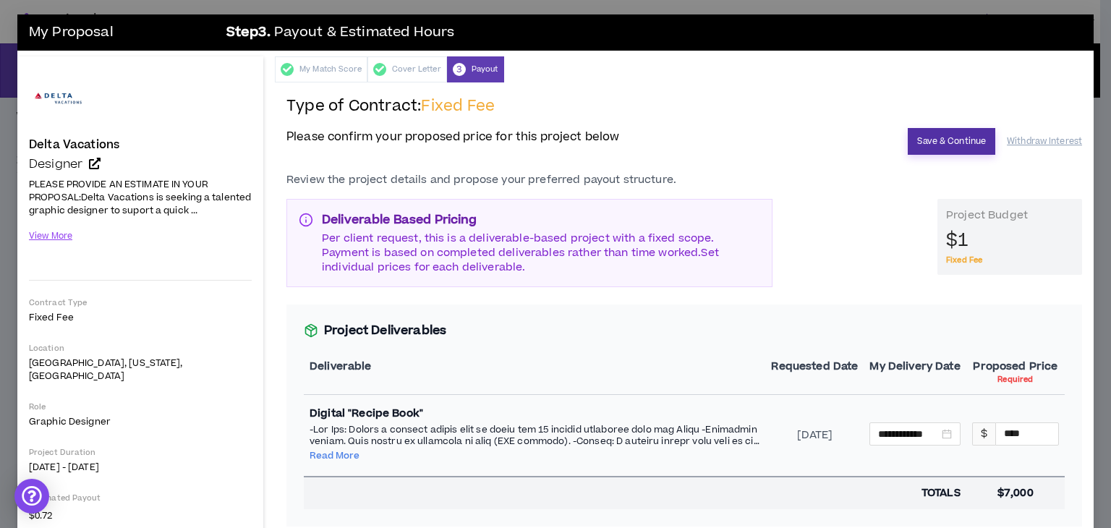
click at [940, 135] on button "Save & Continue" at bounding box center [952, 141] width 88 height 27
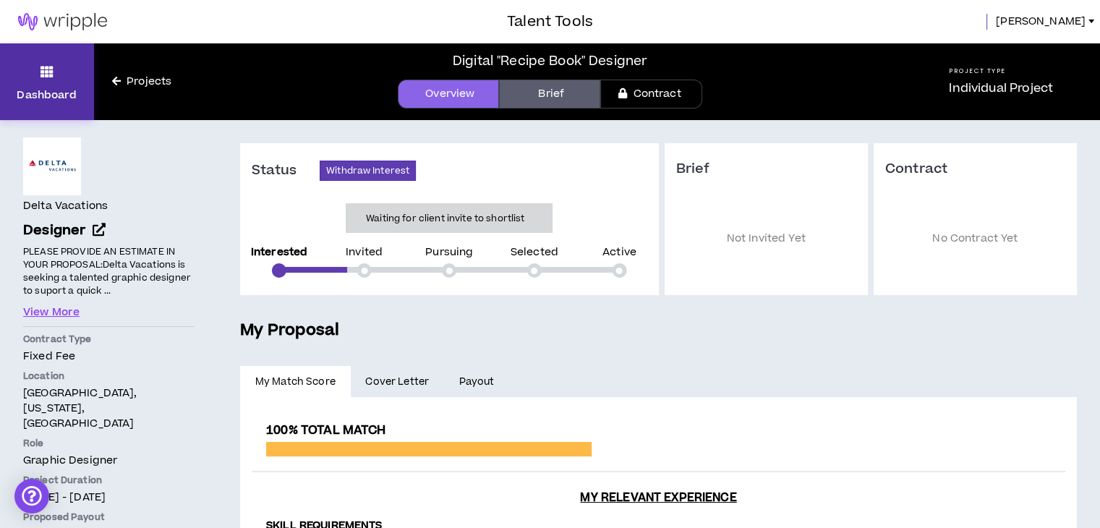
click at [51, 69] on icon at bounding box center [47, 71] width 13 height 20
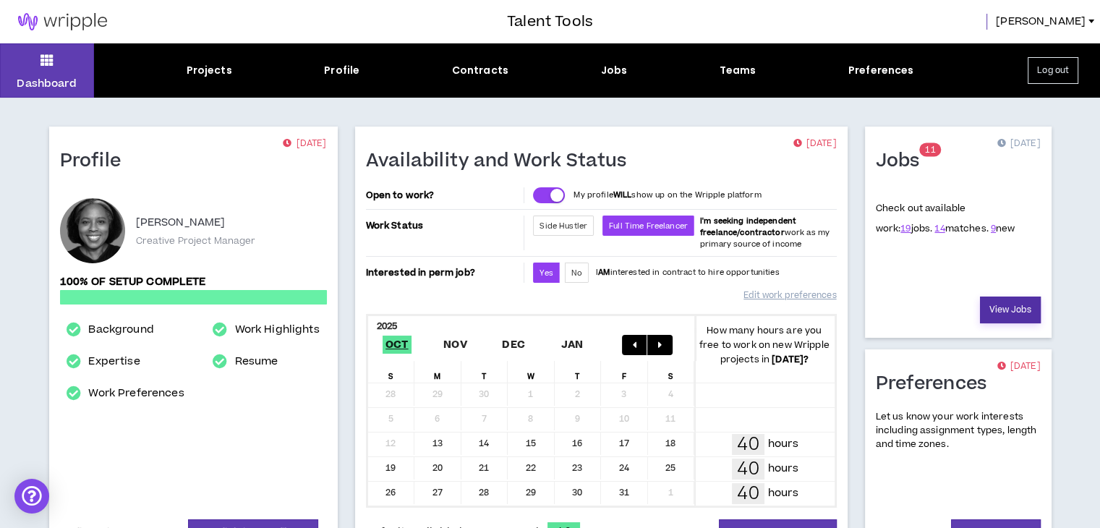
click at [1014, 307] on link "View Jobs" at bounding box center [1010, 310] width 61 height 27
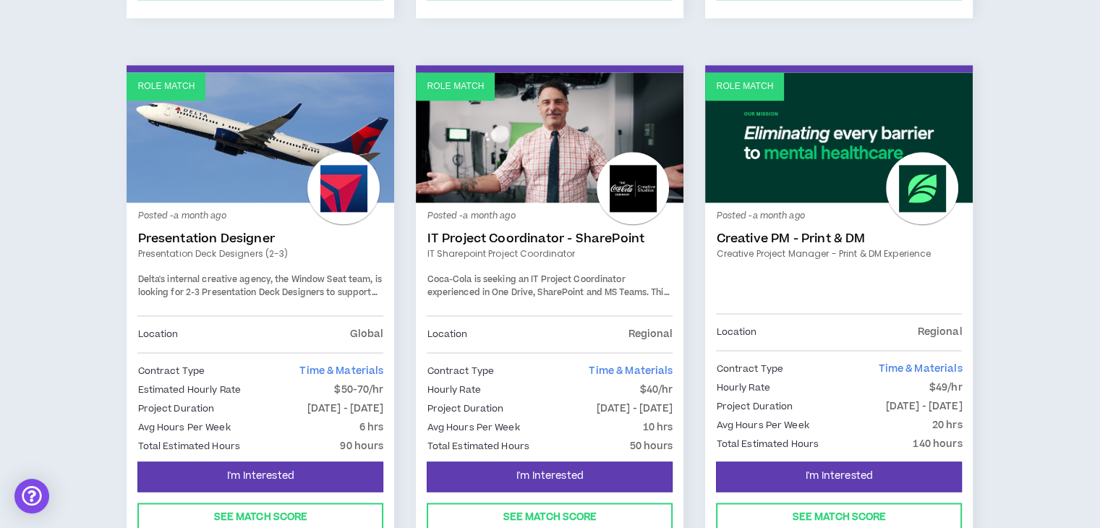
scroll to position [1862, 0]
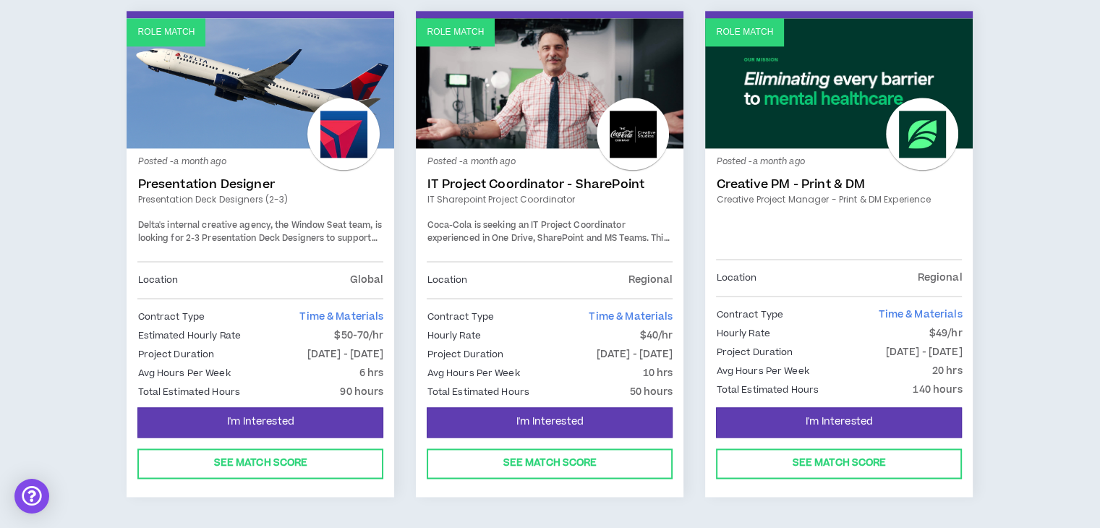
click at [213, 56] on link "Role Match" at bounding box center [261, 83] width 268 height 130
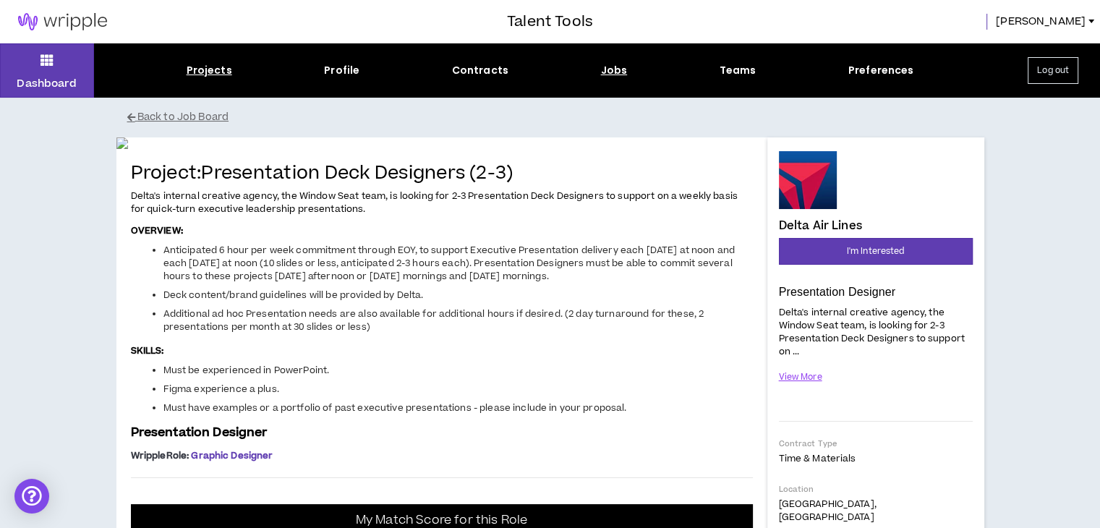
click at [210, 72] on div "Projects" at bounding box center [210, 70] width 46 height 15
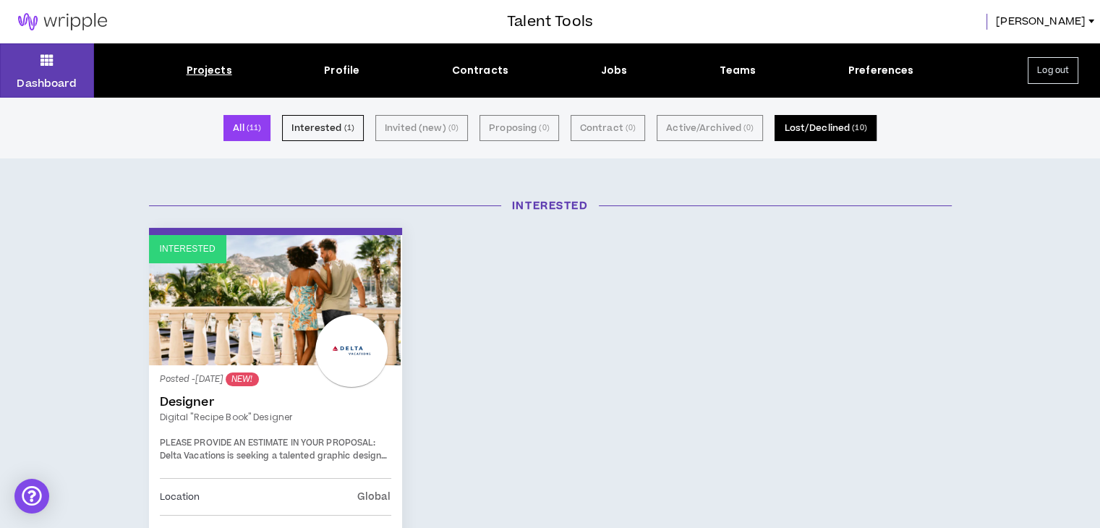
click at [804, 123] on button "Lost/Declined ( 10 )" at bounding box center [825, 128] width 101 height 26
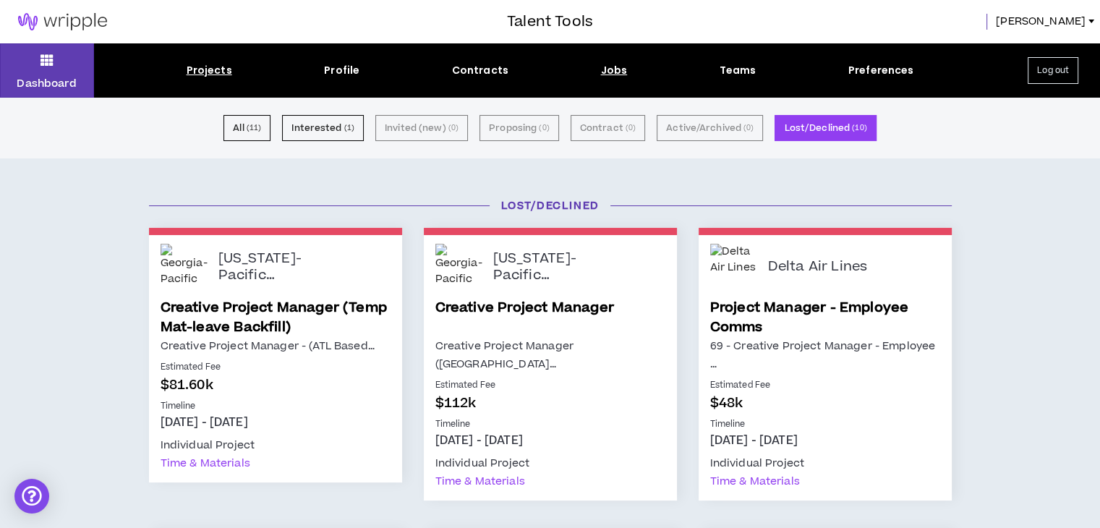
click at [614, 70] on div "Jobs" at bounding box center [614, 70] width 27 height 15
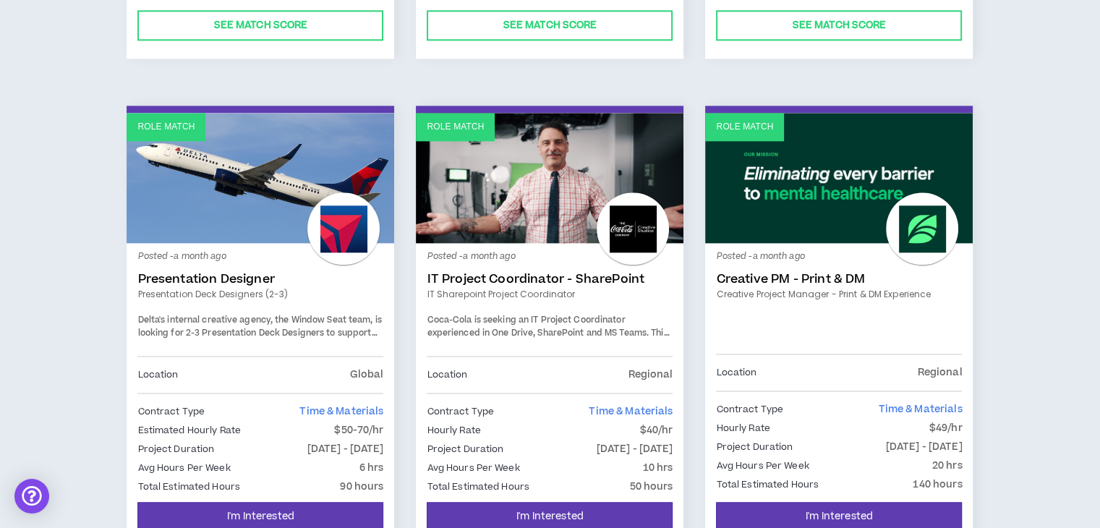
scroll to position [1849, 0]
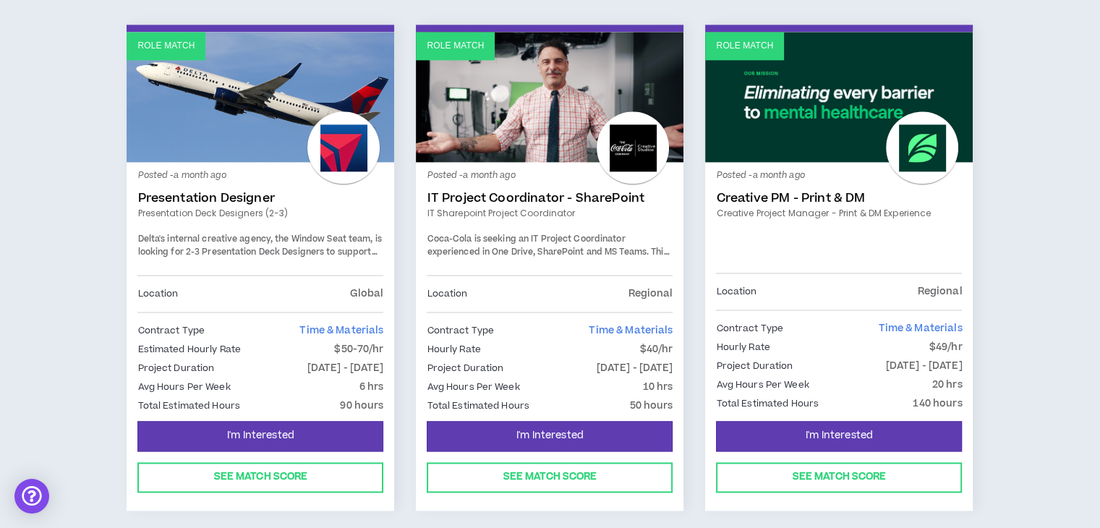
click at [241, 82] on link "Role Match" at bounding box center [261, 97] width 268 height 130
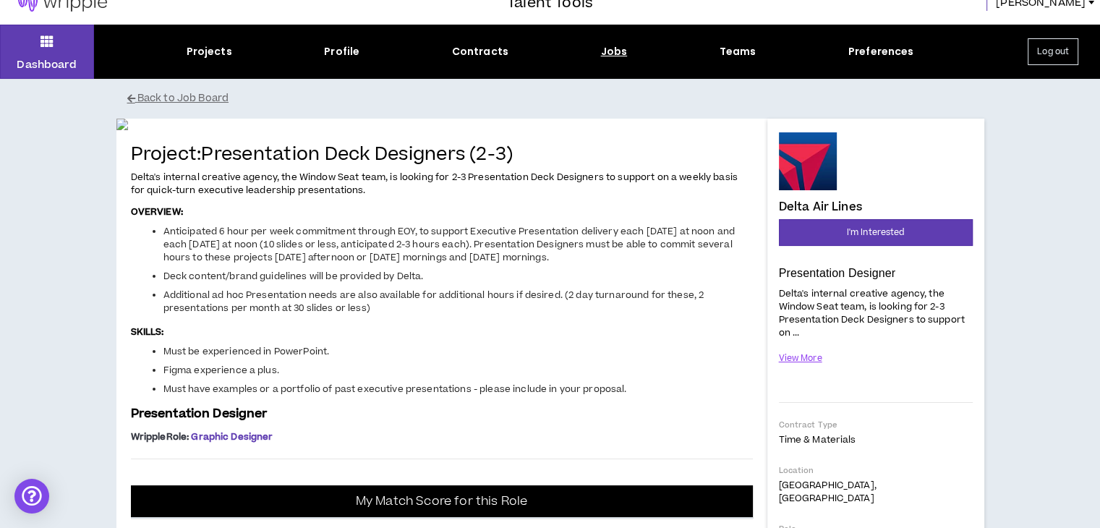
scroll to position [10, 0]
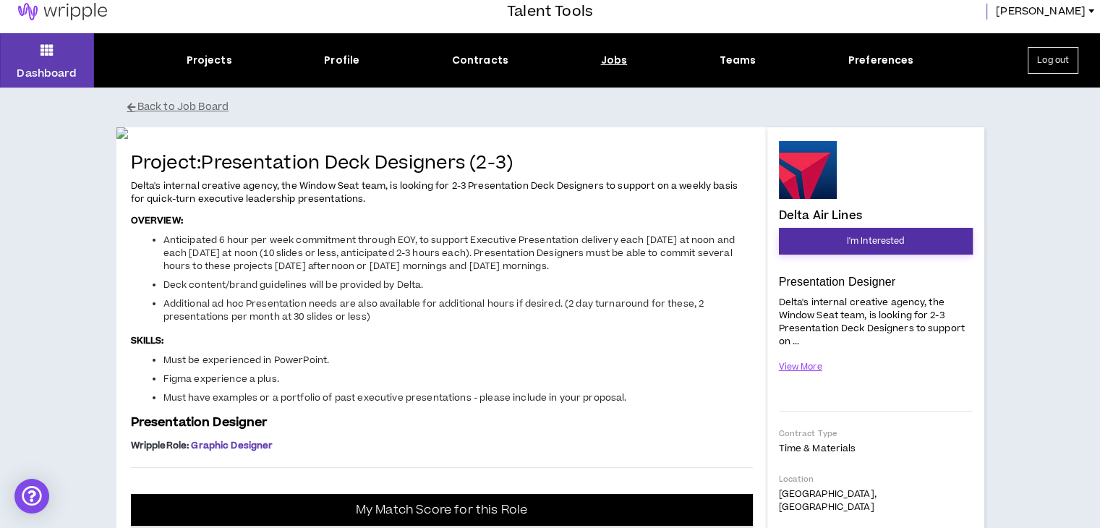
click at [880, 240] on span "I'm Interested" at bounding box center [876, 241] width 58 height 14
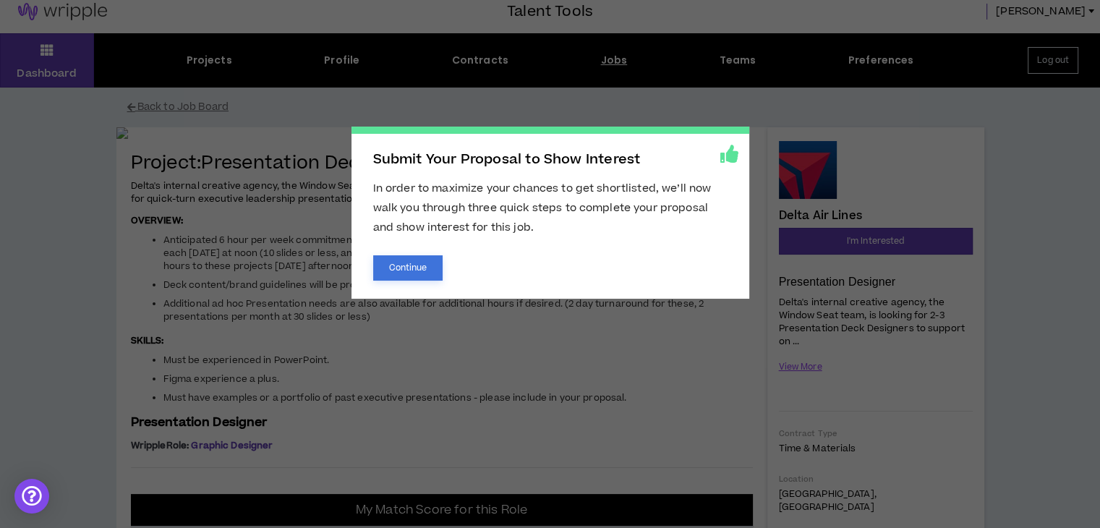
click at [417, 255] on button "Continue" at bounding box center [408, 267] width 70 height 25
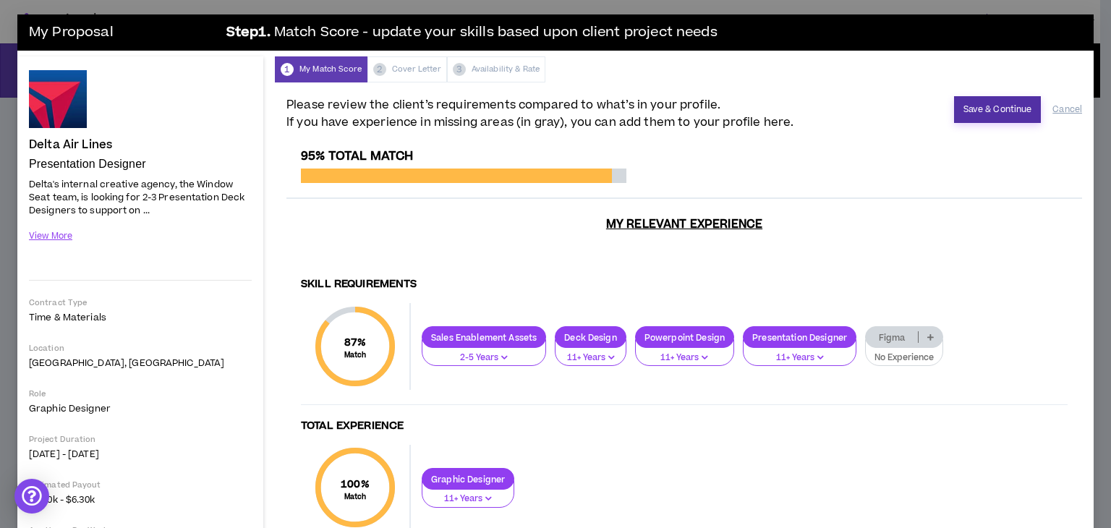
click at [992, 102] on button "Save & Continue" at bounding box center [998, 109] width 88 height 27
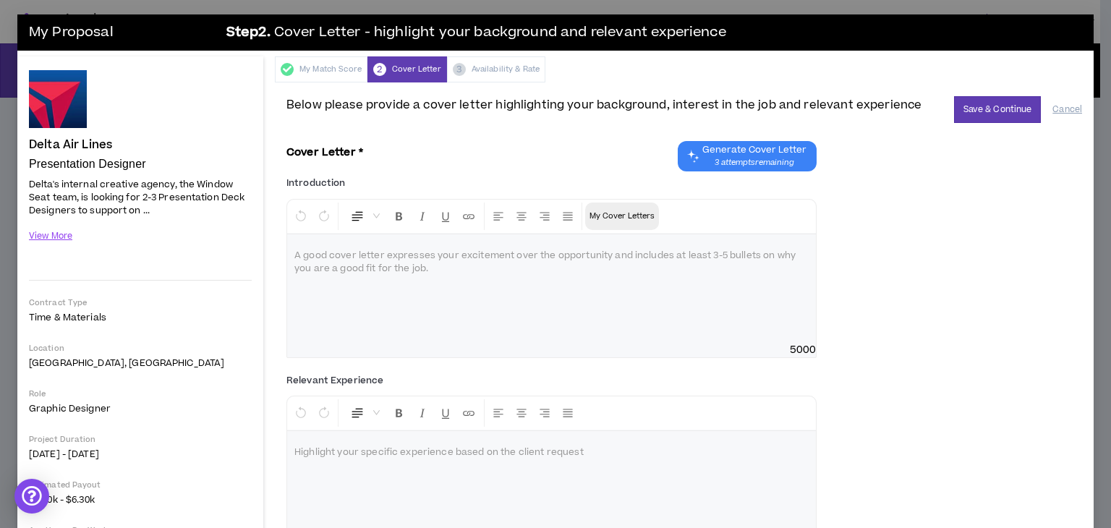
click at [628, 212] on p "My Cover Letters" at bounding box center [621, 216] width 65 height 14
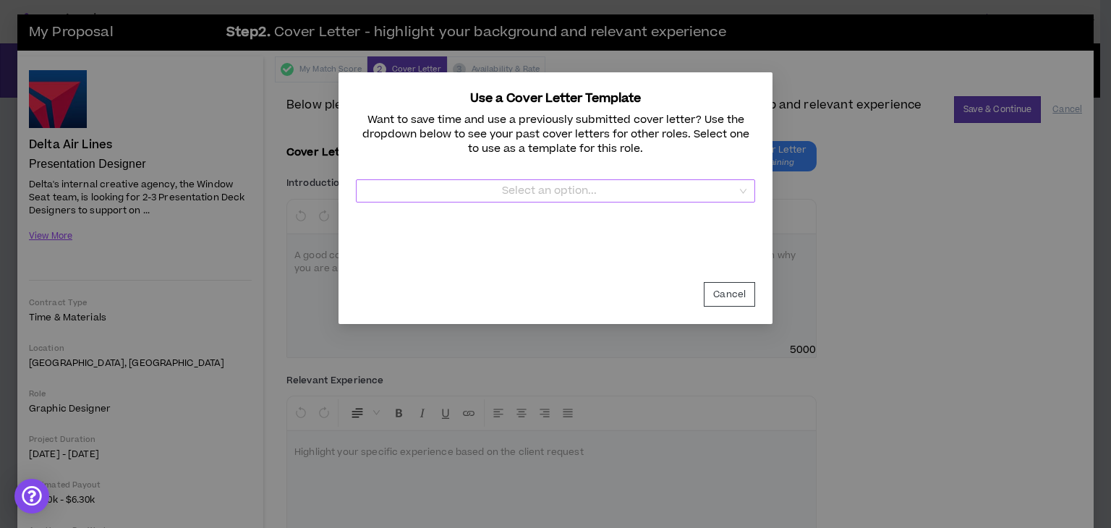
click at [686, 185] on input "Template" at bounding box center [551, 191] width 372 height 22
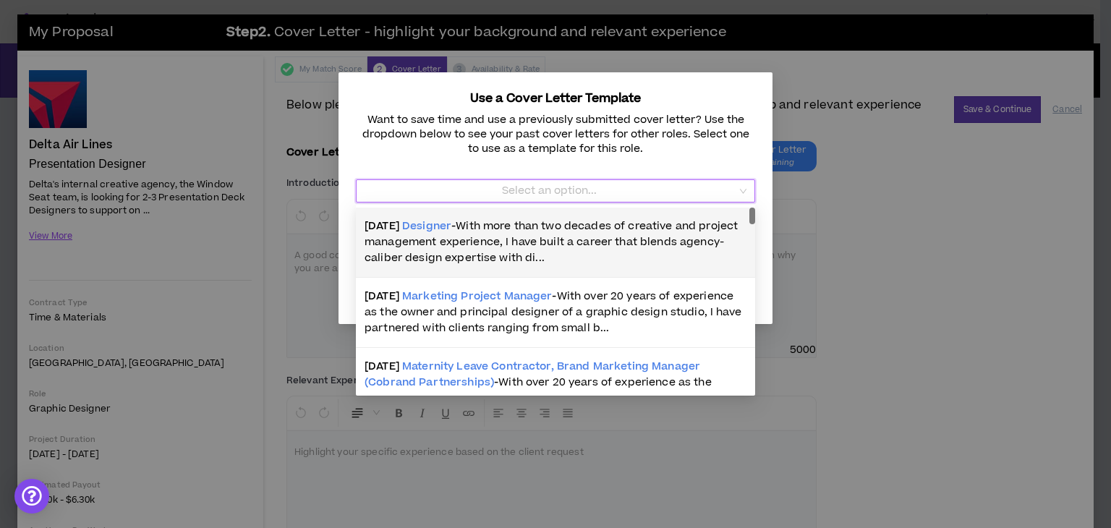
click at [657, 229] on span "With more than two decades of creative and project management experience, I hav…" at bounding box center [551, 241] width 373 height 47
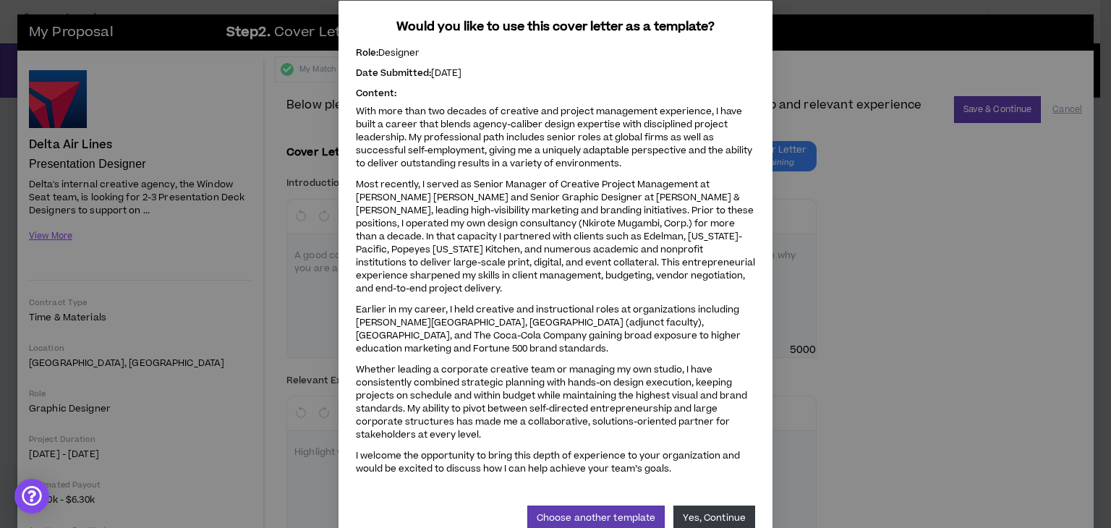
scroll to position [95, 0]
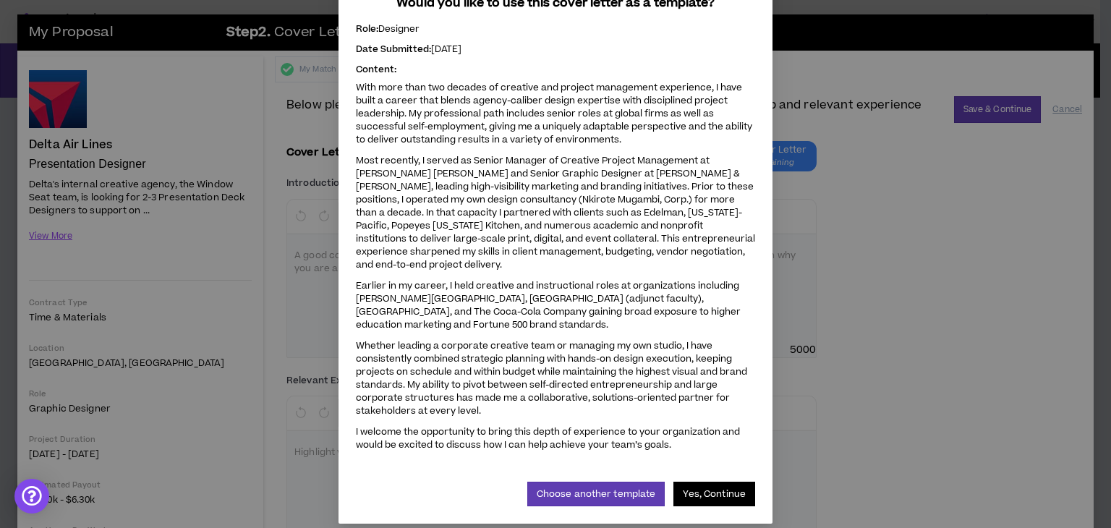
click at [723, 482] on button "Yes, Continue" at bounding box center [714, 494] width 82 height 25
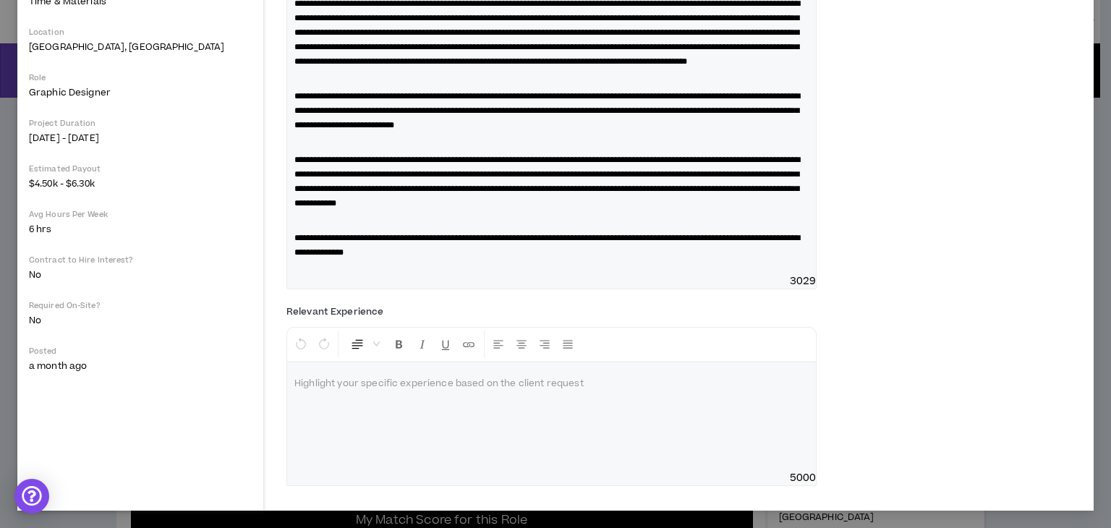
scroll to position [372, 0]
click at [714, 414] on div at bounding box center [551, 416] width 529 height 108
click at [414, 385] on p at bounding box center [551, 384] width 514 height 14
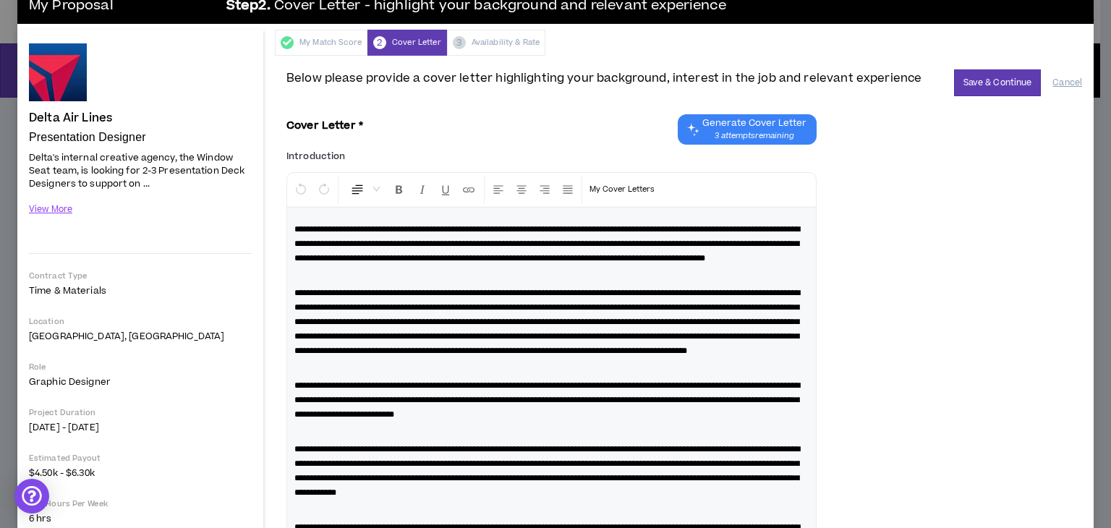
scroll to position [0, 0]
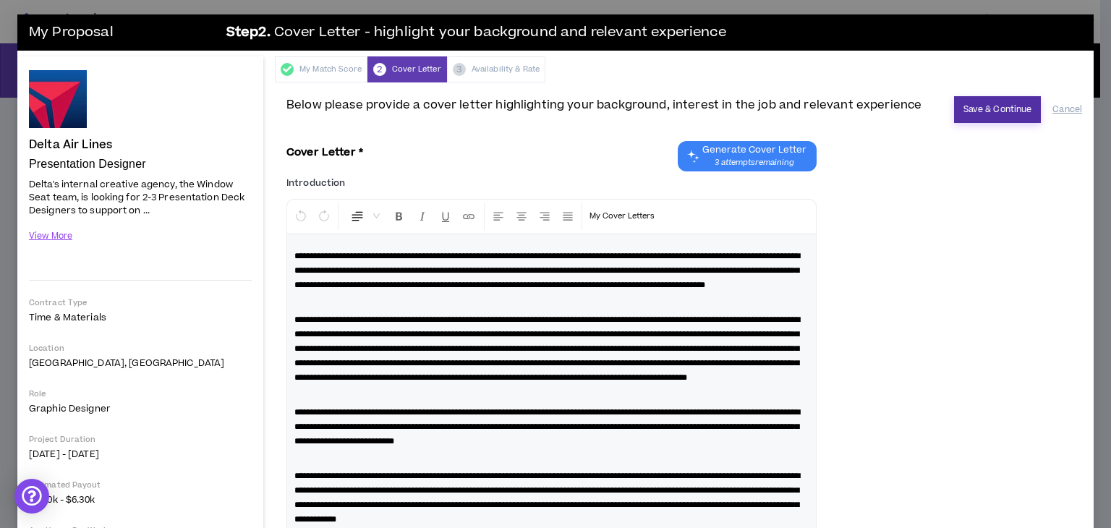
click at [976, 105] on button "Save & Continue" at bounding box center [998, 109] width 88 height 27
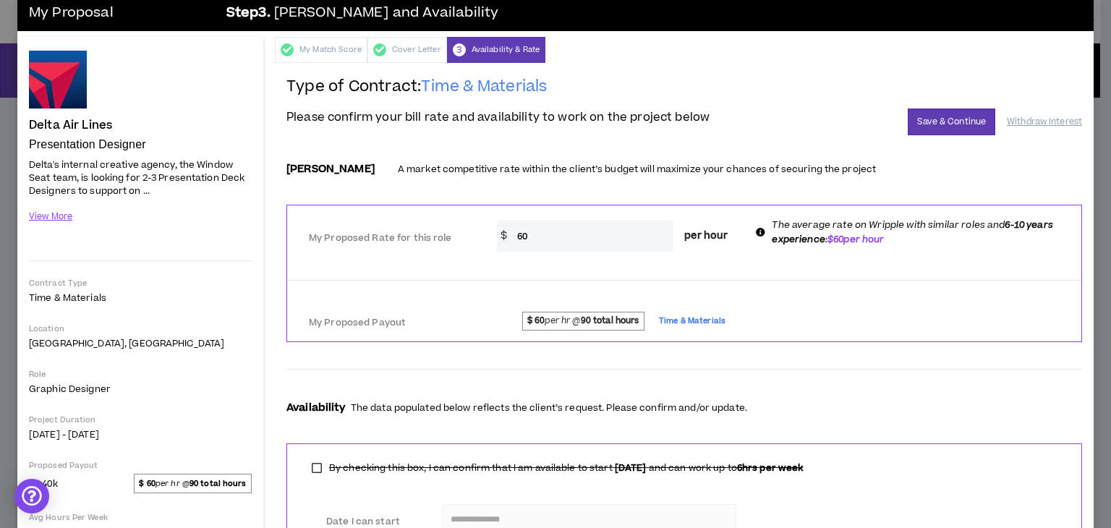
scroll to position [17, 0]
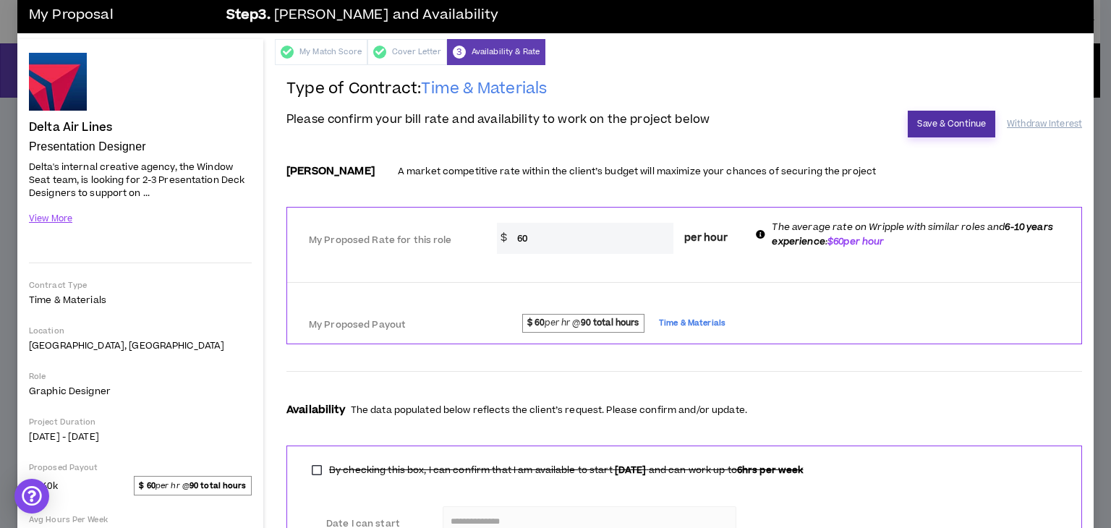
click at [940, 120] on button "Save & Continue" at bounding box center [952, 124] width 88 height 27
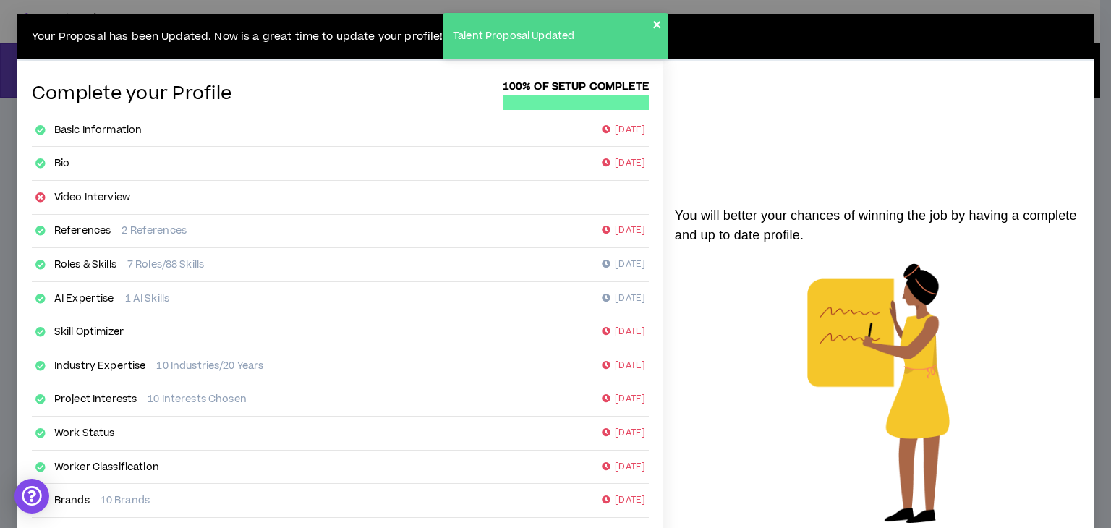
click at [655, 21] on icon "close" at bounding box center [657, 25] width 10 height 12
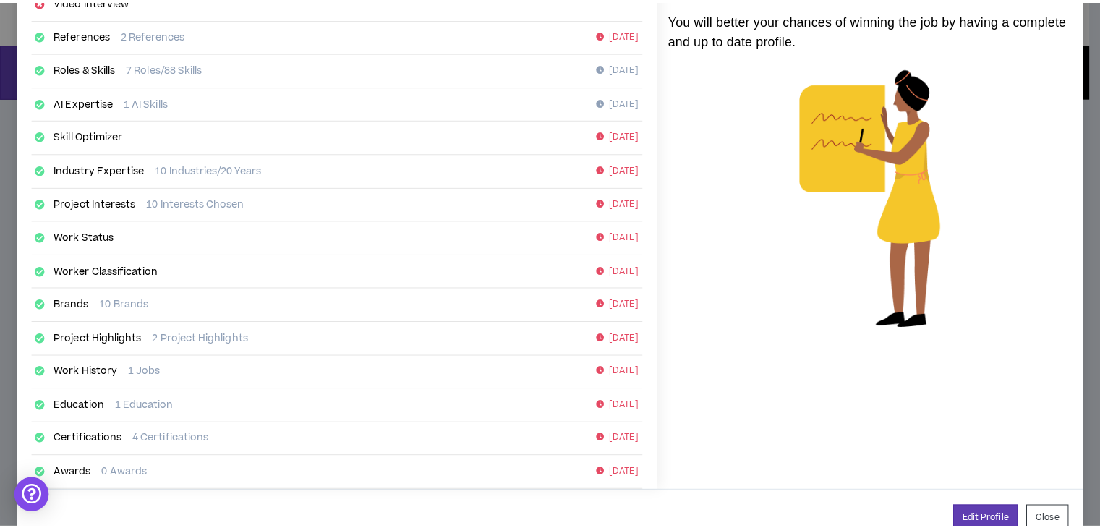
scroll to position [229, 0]
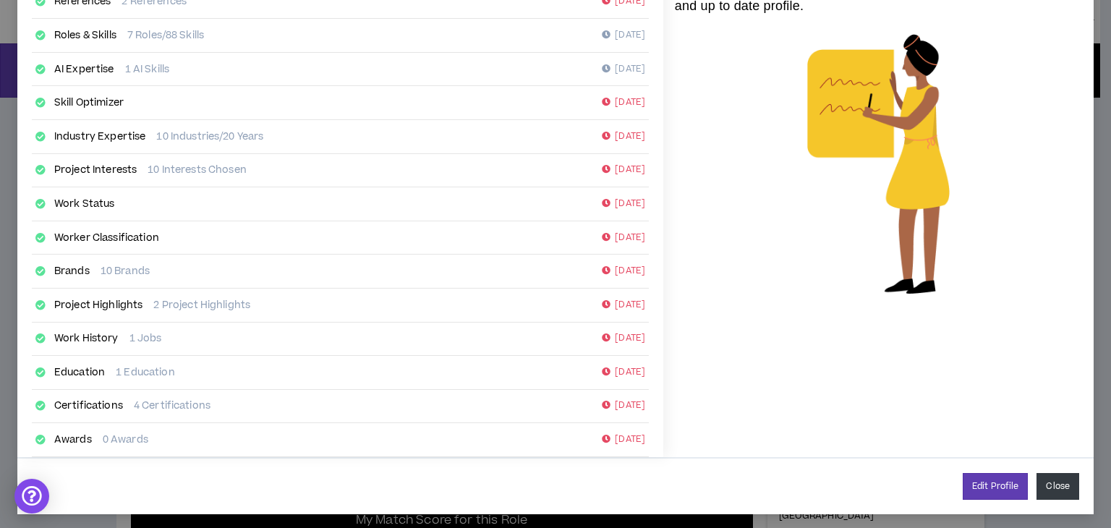
click at [1051, 484] on button "Close" at bounding box center [1057, 486] width 43 height 27
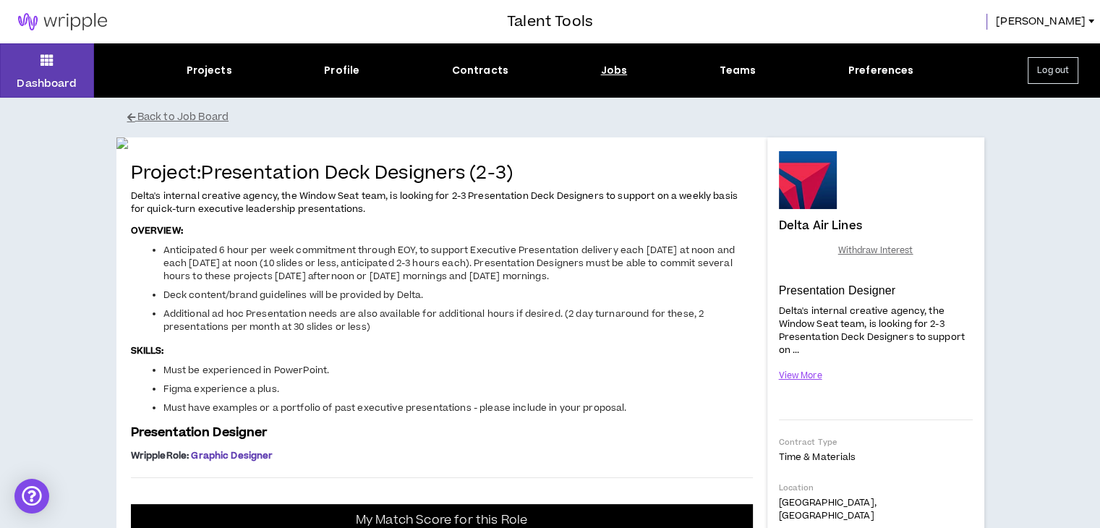
click at [616, 67] on div "Jobs" at bounding box center [614, 70] width 27 height 15
click at [605, 72] on div "Jobs" at bounding box center [614, 70] width 27 height 15
click at [44, 62] on icon at bounding box center [47, 60] width 13 height 20
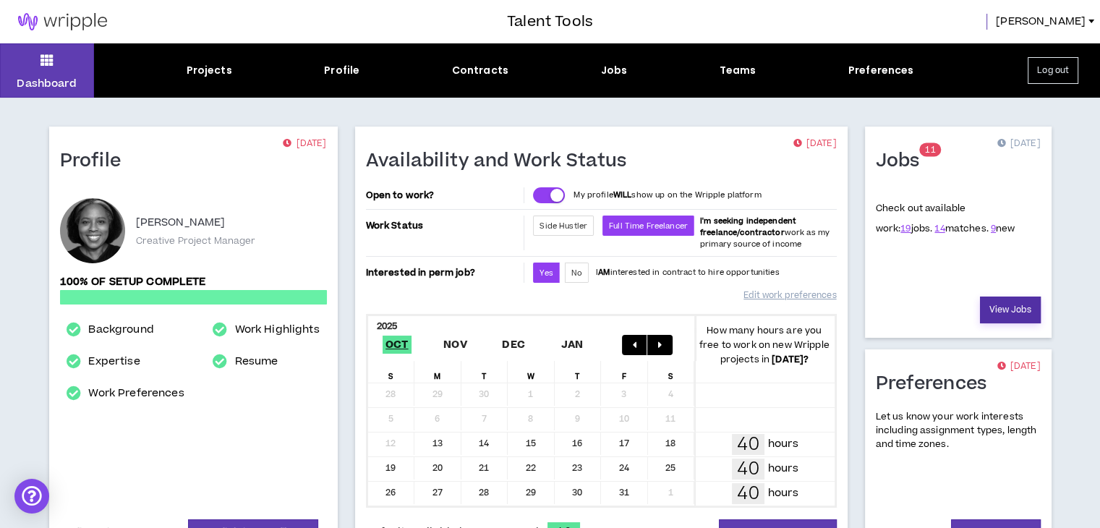
click at [1007, 307] on link "View Jobs" at bounding box center [1010, 310] width 61 height 27
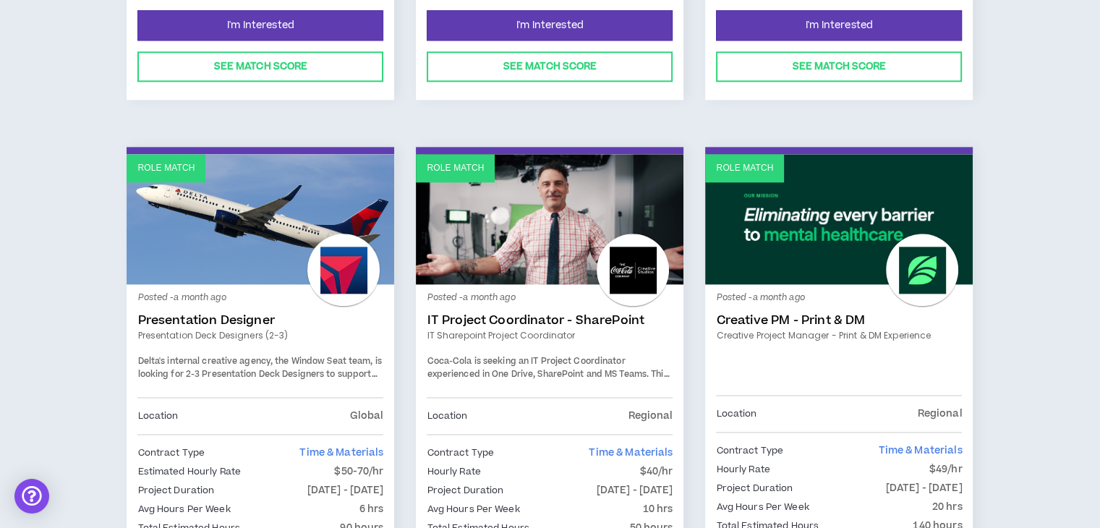
scroll to position [1832, 0]
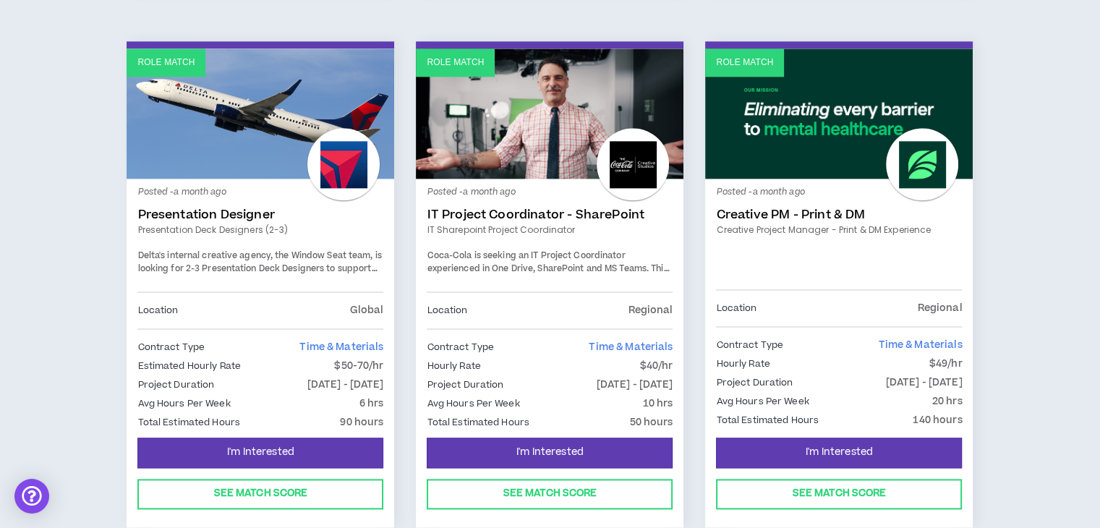
click at [823, 113] on link "Role Match" at bounding box center [839, 113] width 268 height 130
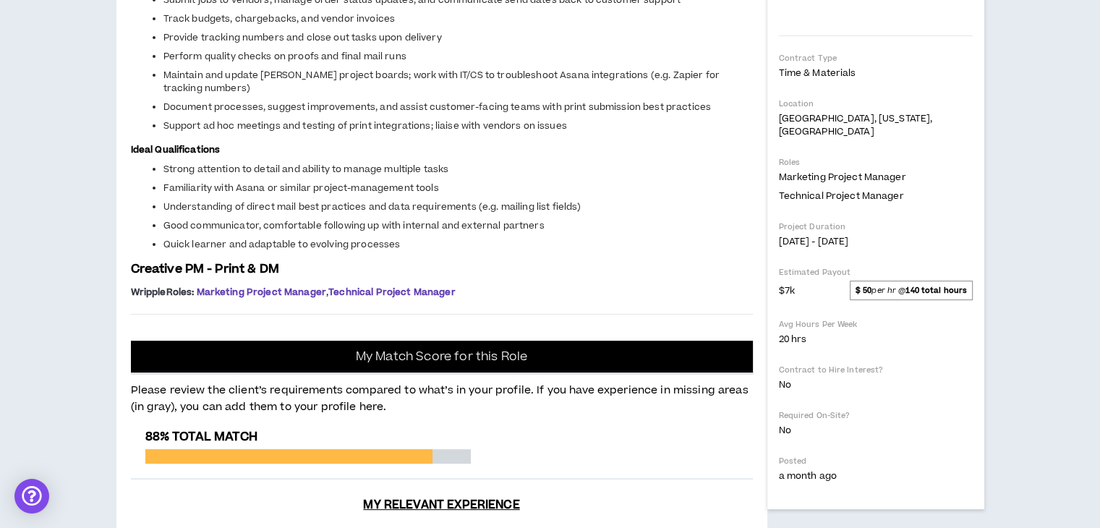
scroll to position [338, 0]
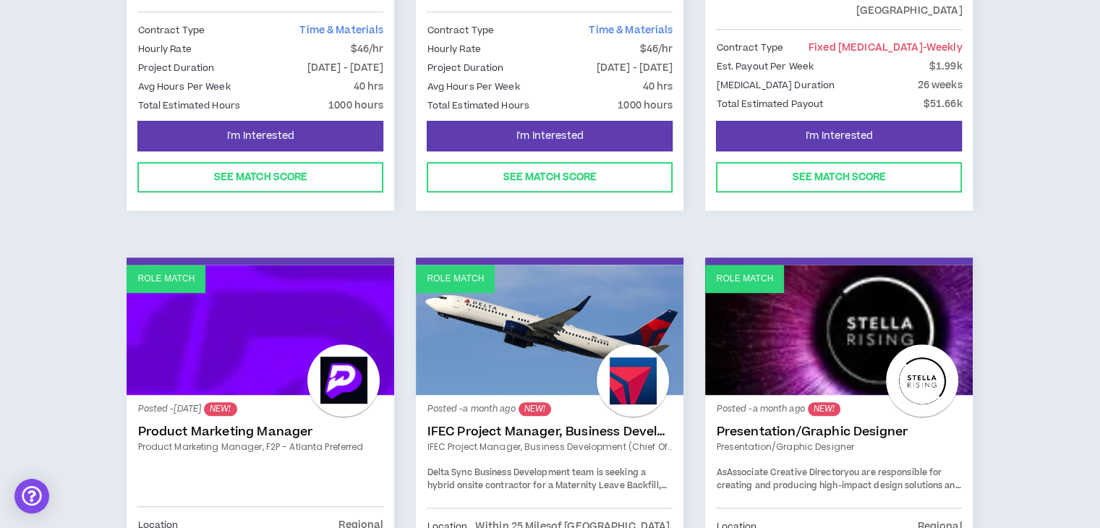
scroll to position [1230, 0]
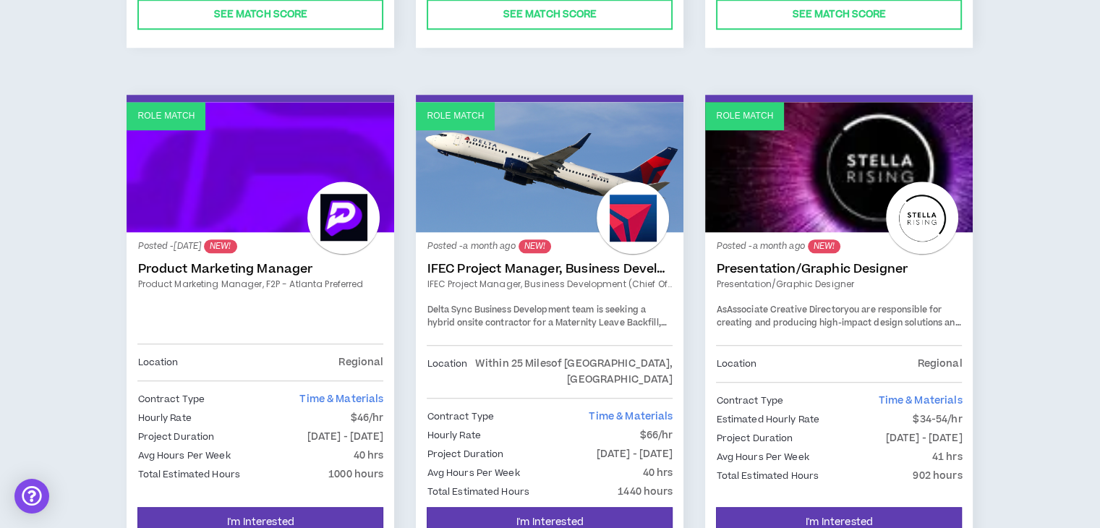
click at [810, 178] on link "Role Match" at bounding box center [839, 167] width 268 height 130
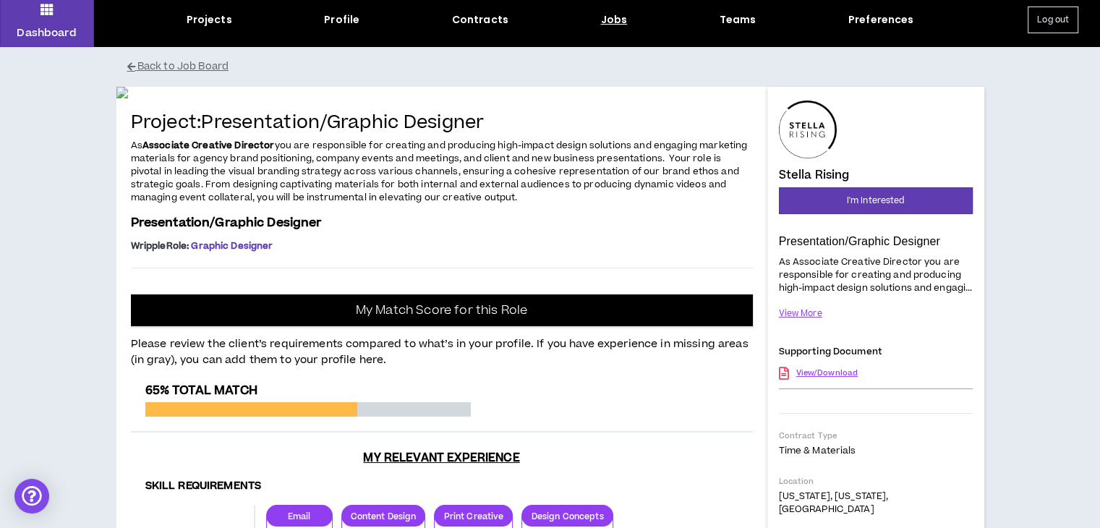
scroll to position [104, 0]
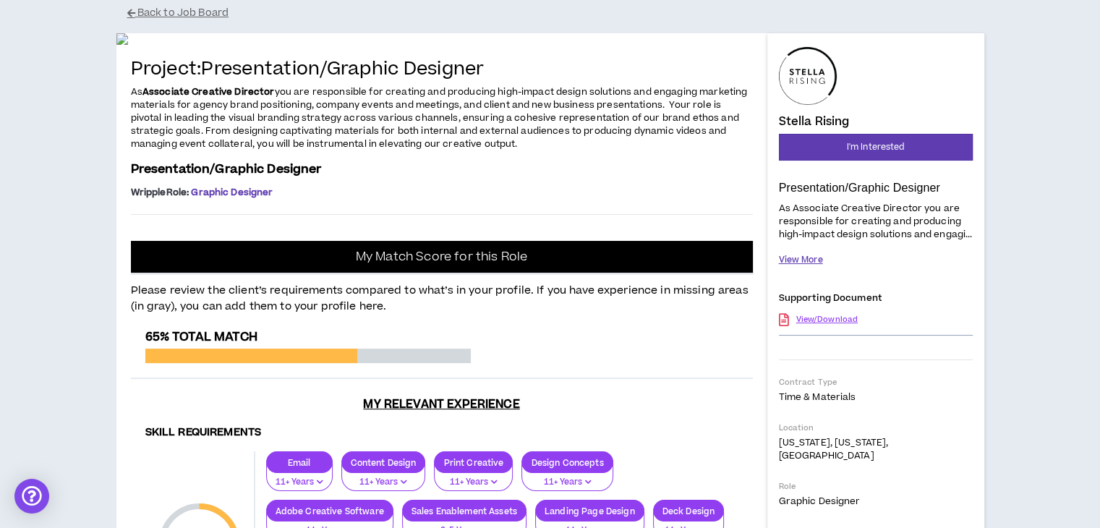
click at [816, 271] on button "View More" at bounding box center [801, 259] width 44 height 25
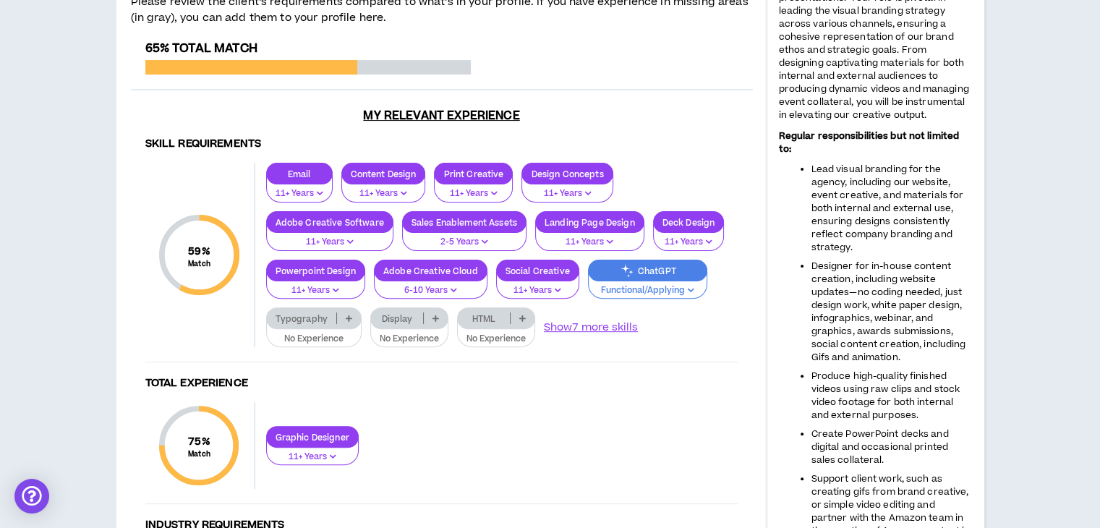
scroll to position [0, 0]
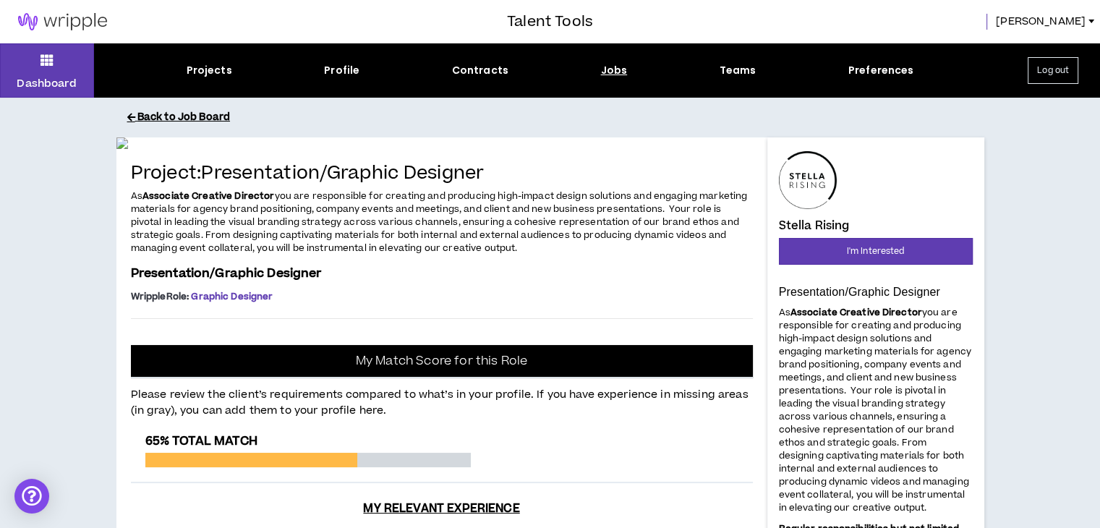
click at [207, 116] on button "Back to Job Board" at bounding box center [561, 117] width 868 height 25
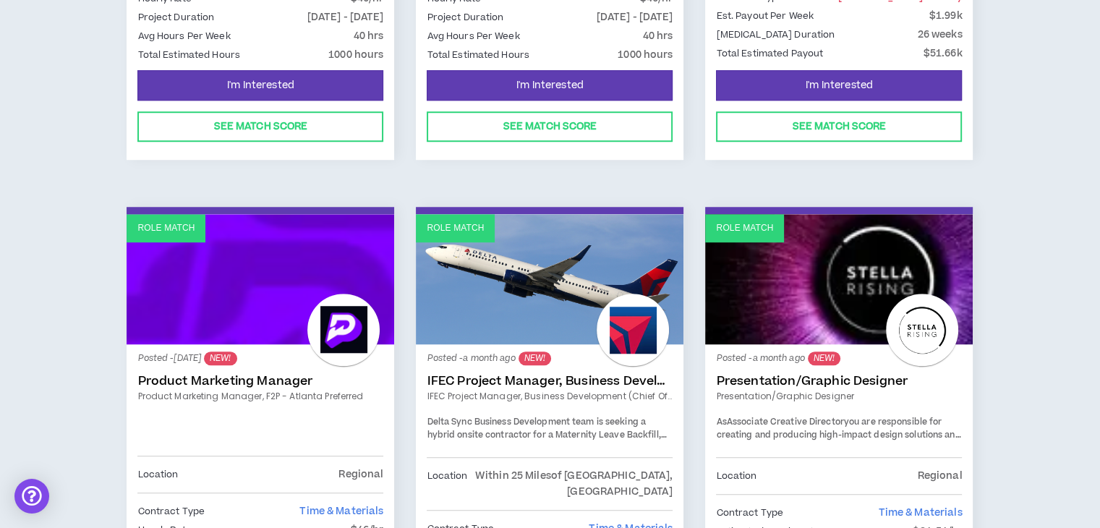
scroll to position [1315, 0]
